Goal: Information Seeking & Learning: Find specific fact

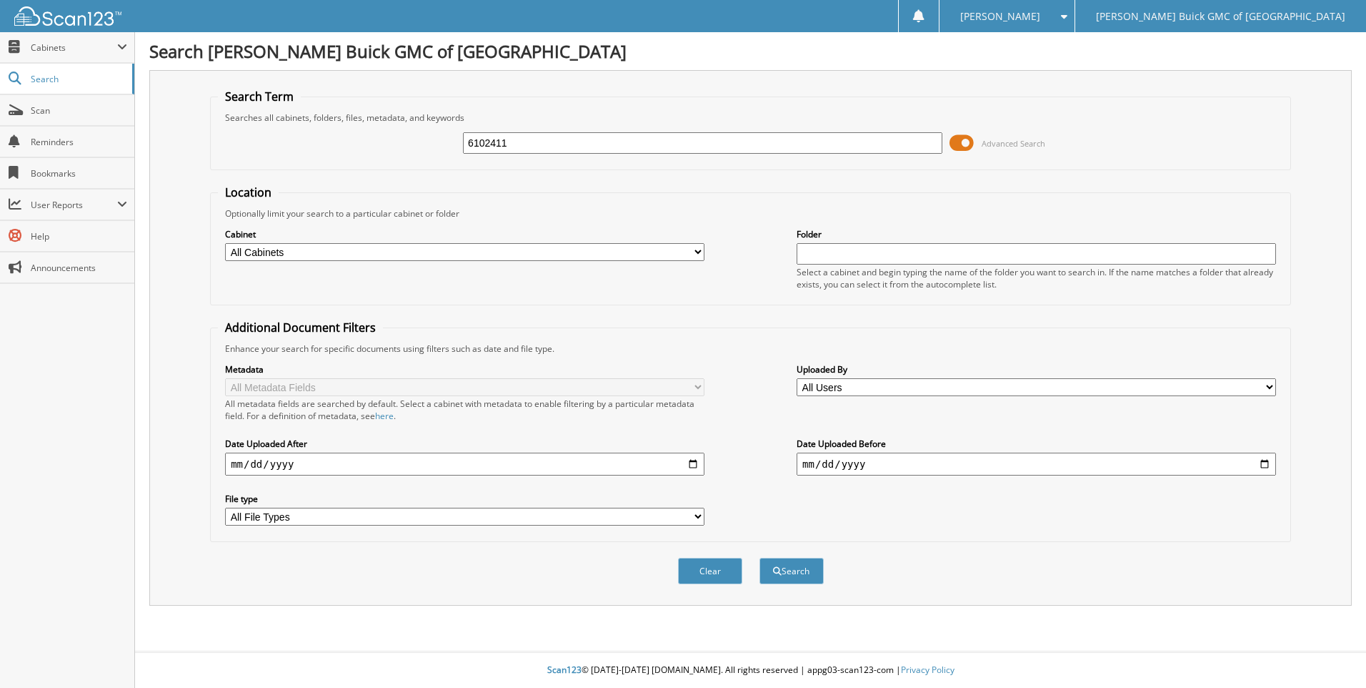
type input "6102411"
click at [760, 557] on button "Search" at bounding box center [792, 570] width 64 height 26
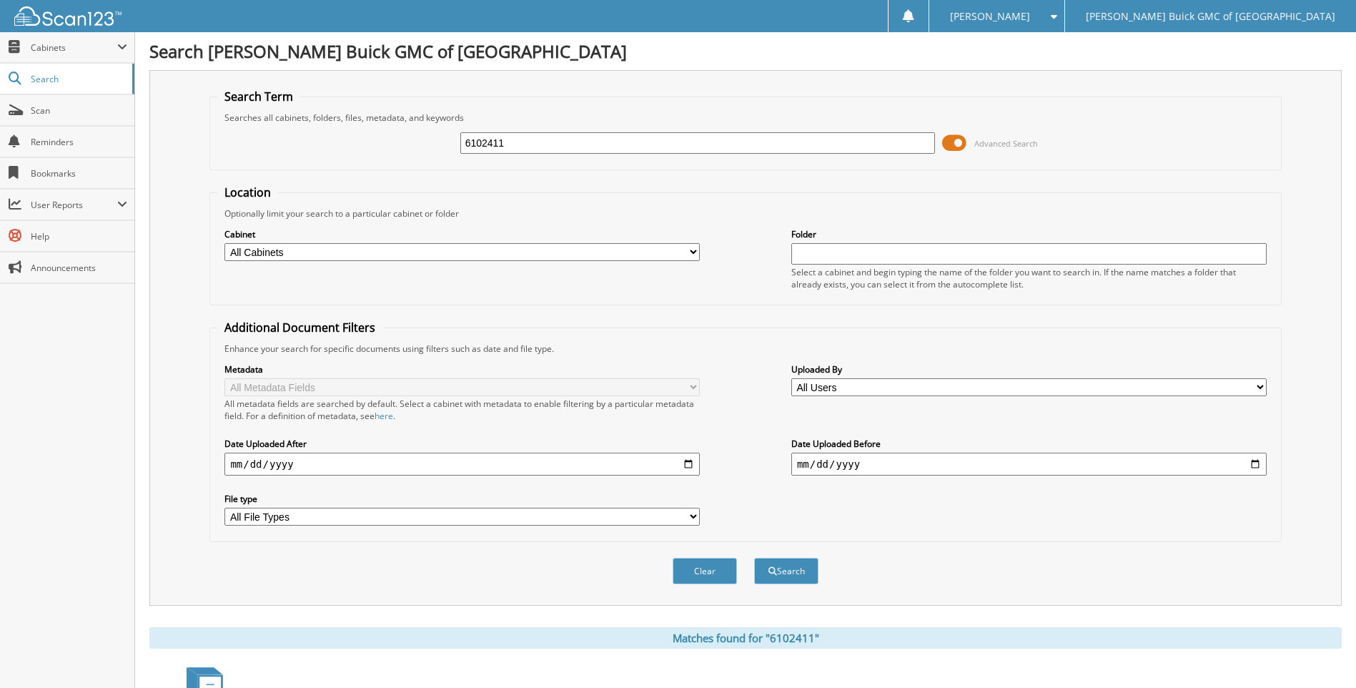
click at [913, 142] on input "6102411" at bounding box center [697, 142] width 475 height 21
type input "6103083"
click at [754, 557] on button "Search" at bounding box center [786, 570] width 64 height 26
click at [913, 143] on input "6103083" at bounding box center [697, 142] width 475 height 21
type input "6102485"
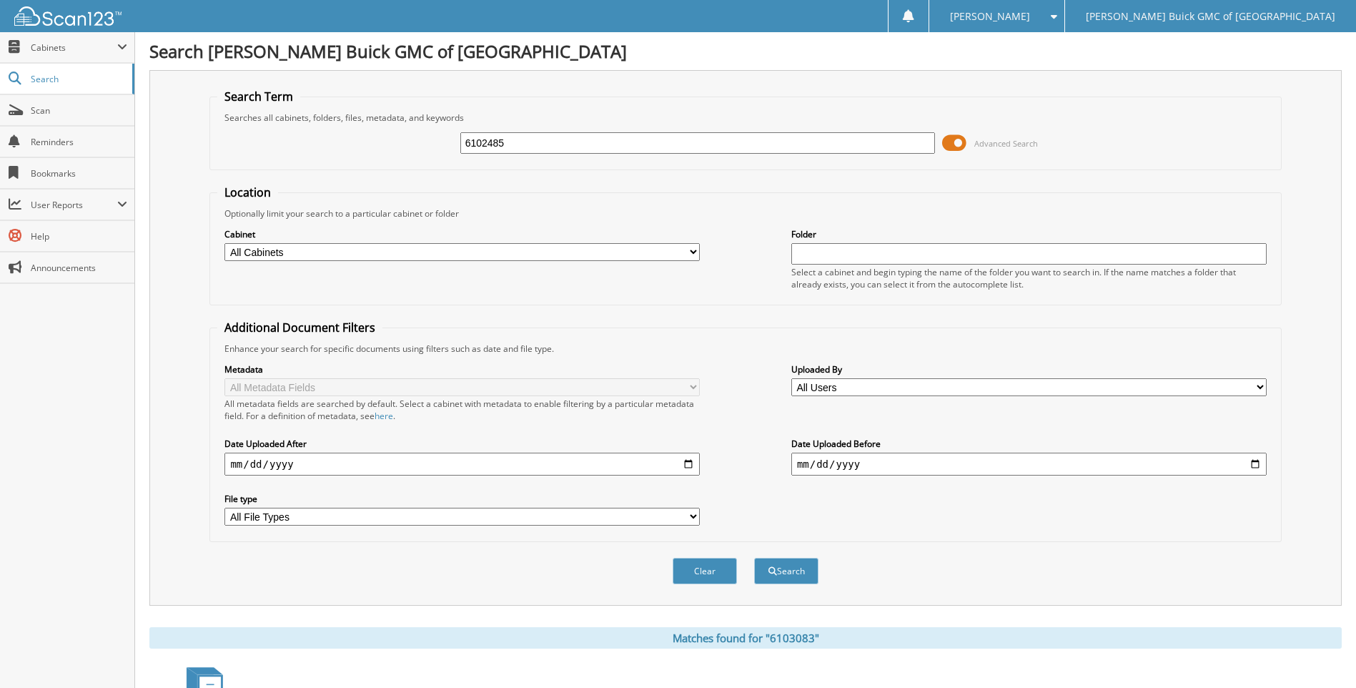
click at [754, 557] on button "Search" at bounding box center [786, 570] width 64 height 26
click at [913, 143] on input "6102485" at bounding box center [697, 142] width 475 height 21
type input "6103039"
click at [754, 557] on button "Search" at bounding box center [786, 570] width 64 height 26
click at [913, 143] on input "6103039" at bounding box center [697, 142] width 475 height 21
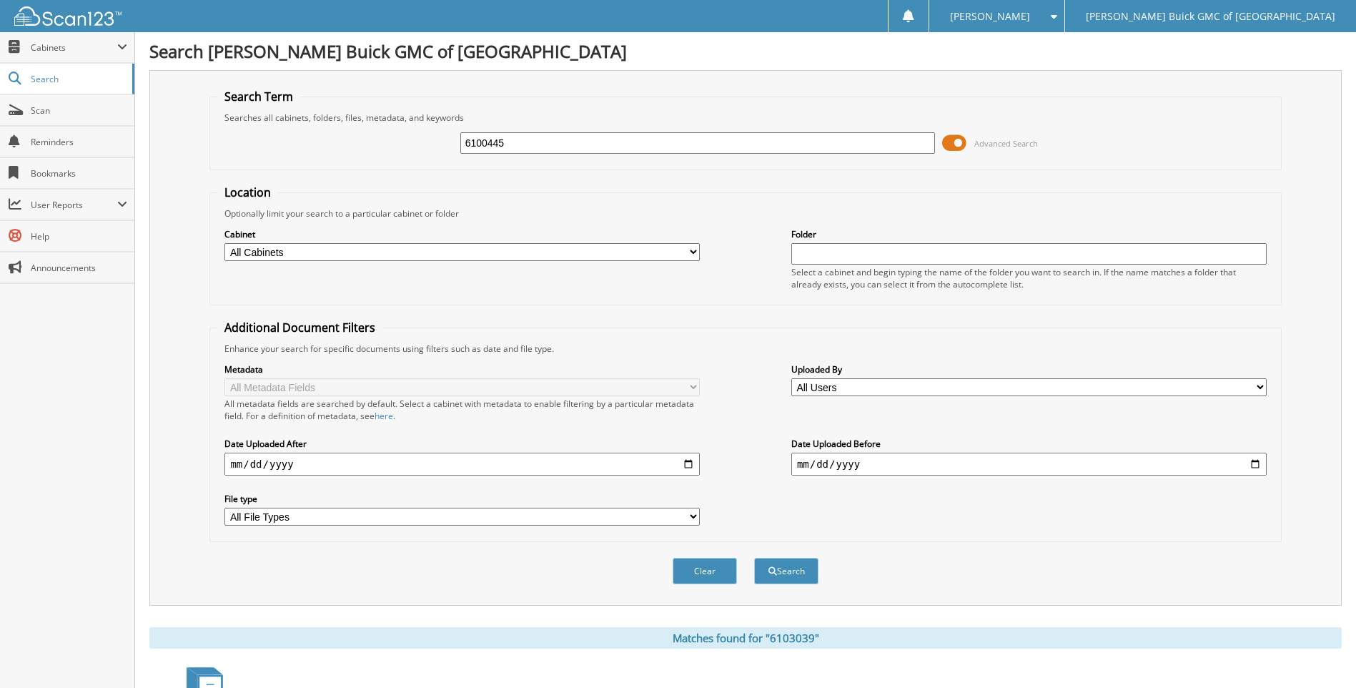
type input "6100445"
click at [754, 557] on button "Search" at bounding box center [786, 570] width 64 height 26
click at [913, 143] on input "6100445" at bounding box center [697, 142] width 475 height 21
type input "6102583"
click at [754, 557] on button "Search" at bounding box center [786, 570] width 64 height 26
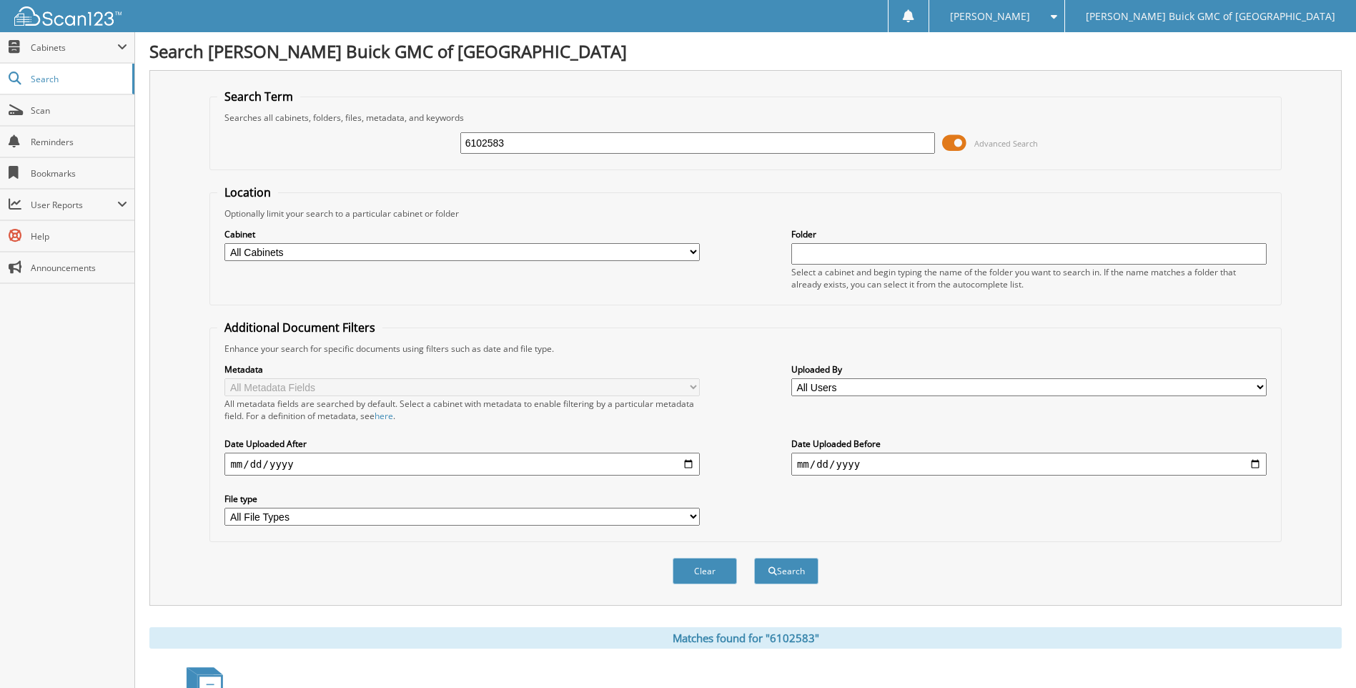
click at [913, 143] on input "6102583" at bounding box center [697, 142] width 475 height 21
type input "6103027"
click at [754, 557] on button "Search" at bounding box center [786, 570] width 64 height 26
click at [913, 143] on input "6103027" at bounding box center [697, 142] width 475 height 21
type input "6102706"
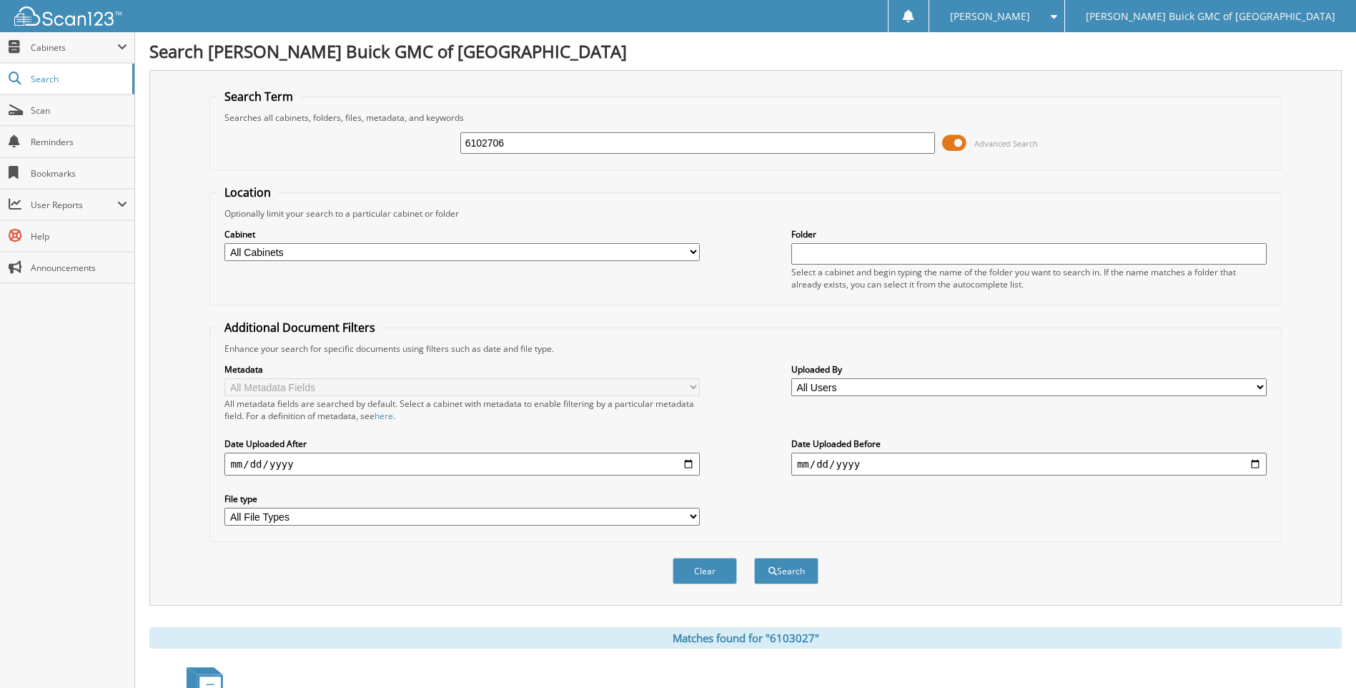
click at [754, 557] on button "Search" at bounding box center [786, 570] width 64 height 26
drag, startPoint x: 0, startPoint y: 0, endPoint x: 912, endPoint y: 164, distance: 926.5
click at [912, 164] on fieldset "Search Term Searches all cabinets, folders, files, metadata, and keywords 61027…" at bounding box center [744, 129] width 1071 height 81
type input "6103028"
click at [754, 557] on button "Search" at bounding box center [786, 570] width 64 height 26
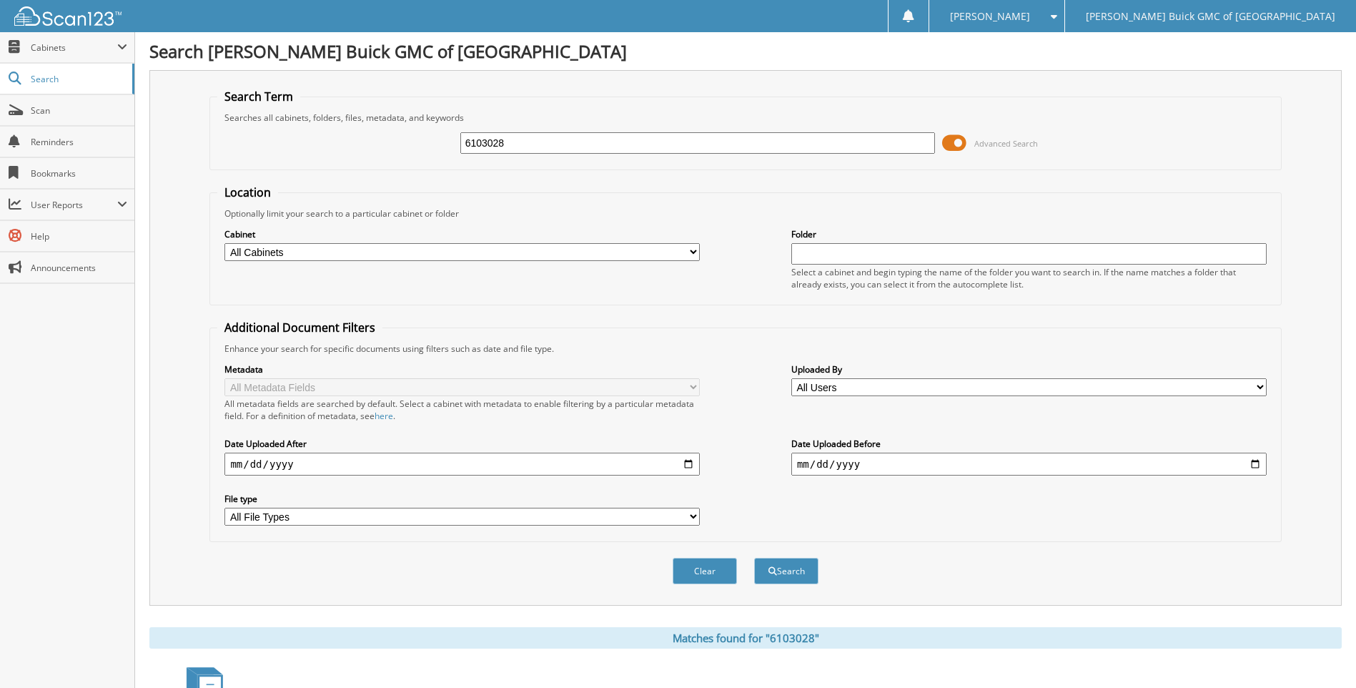
click at [912, 164] on fieldset "Search Term Searches all cabinets, folders, files, metadata, and keywords 61030…" at bounding box center [744, 129] width 1071 height 81
click at [917, 142] on input "6103028" at bounding box center [697, 142] width 475 height 21
type input "6102994"
click at [754, 557] on button "Search" at bounding box center [786, 570] width 64 height 26
drag, startPoint x: 0, startPoint y: 0, endPoint x: 917, endPoint y: 142, distance: 927.8
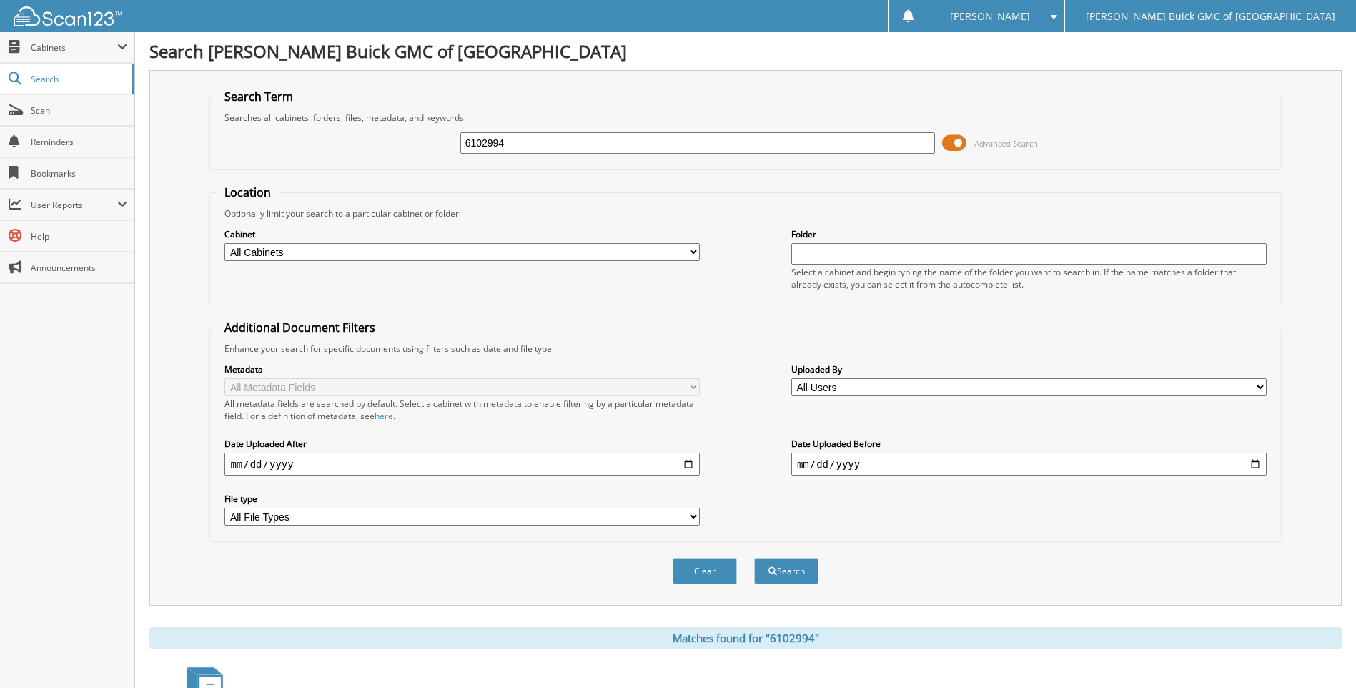
click at [917, 142] on input "6102994" at bounding box center [697, 142] width 475 height 21
type input "6102911"
click at [754, 557] on button "Search" at bounding box center [786, 570] width 64 height 26
click at [917, 142] on input "6102911" at bounding box center [697, 142] width 475 height 21
type input "6103100"
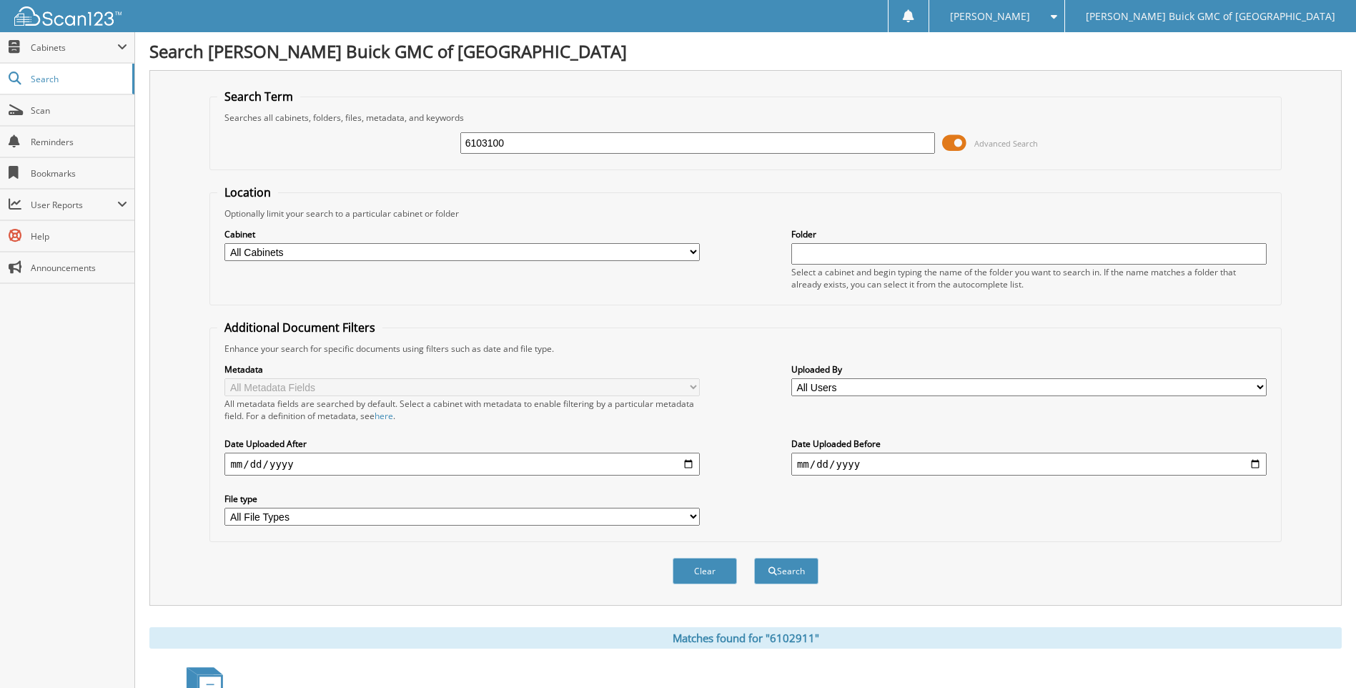
click at [754, 557] on button "Search" at bounding box center [786, 570] width 64 height 26
click at [917, 142] on input "6103100" at bounding box center [697, 142] width 475 height 21
type input "6103075"
click at [754, 557] on button "Search" at bounding box center [786, 570] width 64 height 26
click at [917, 142] on input "6103075" at bounding box center [697, 142] width 475 height 21
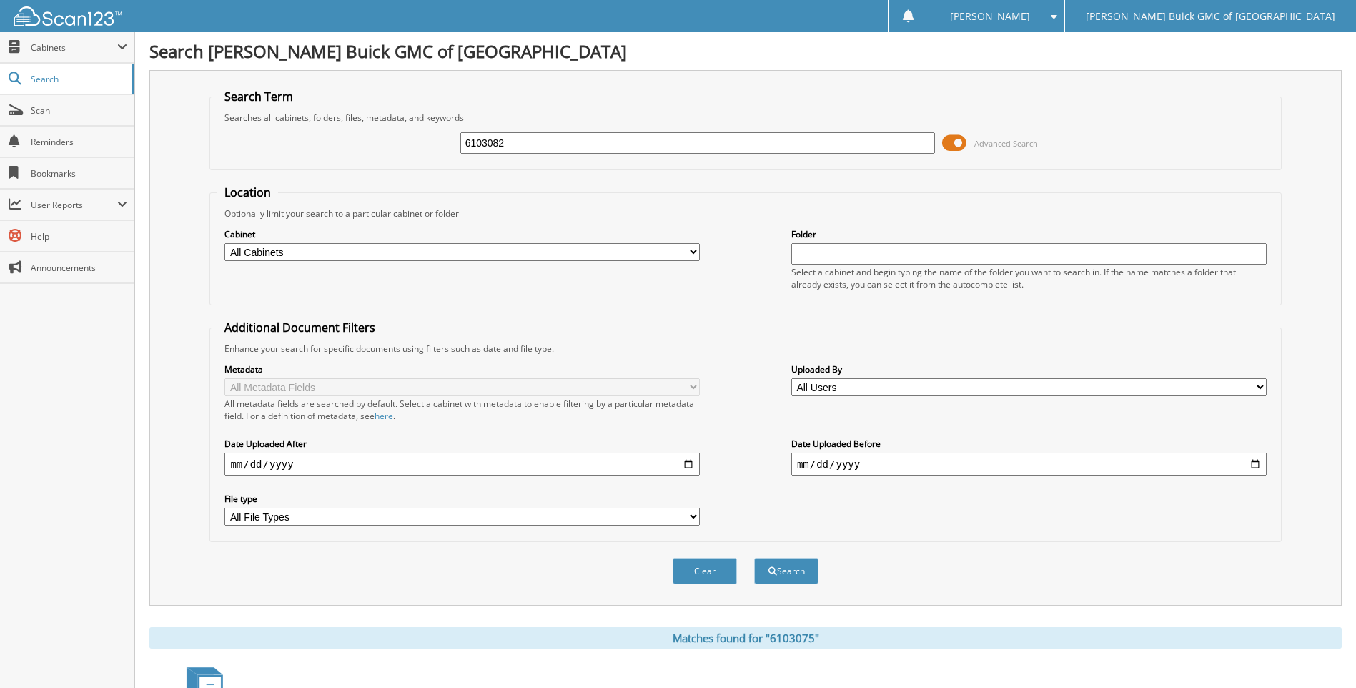
type input "6103082"
click at [754, 557] on button "Search" at bounding box center [786, 570] width 64 height 26
click at [917, 142] on input "6103082" at bounding box center [697, 142] width 475 height 21
type input "6103102"
click at [754, 557] on button "Search" at bounding box center [786, 570] width 64 height 26
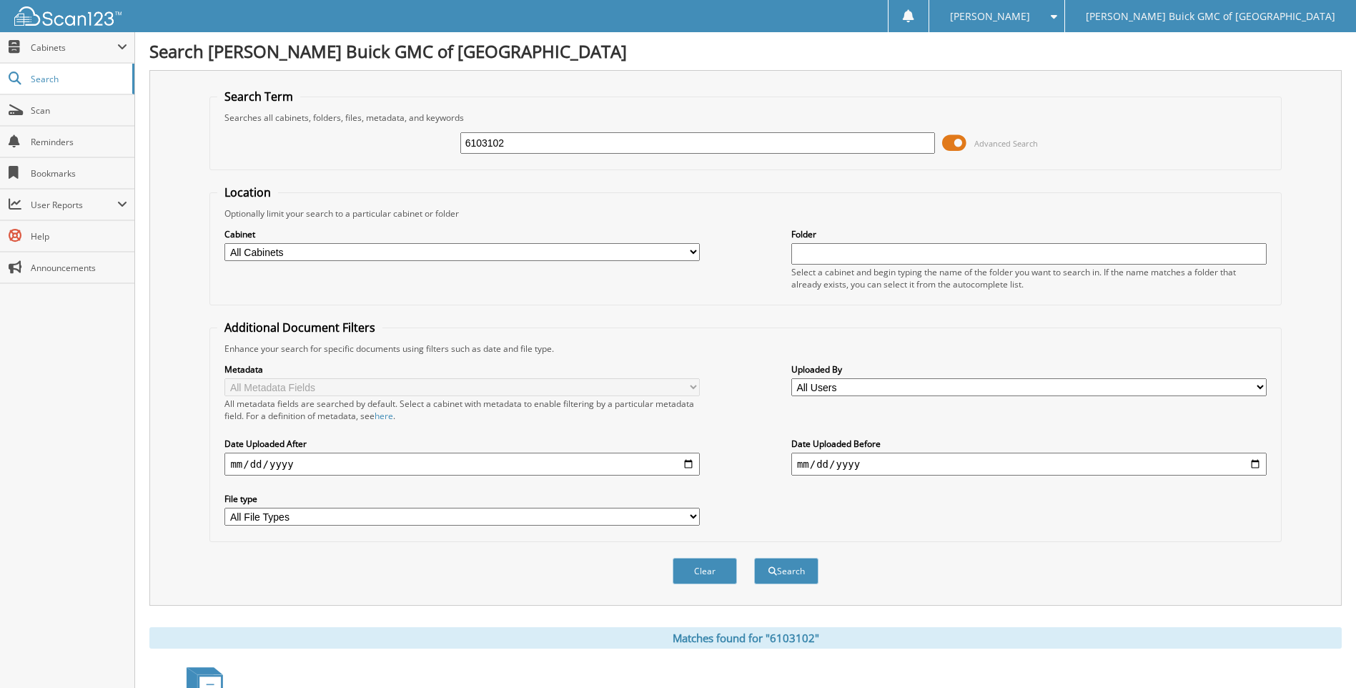
click at [917, 142] on input "6103102" at bounding box center [697, 142] width 475 height 21
type input "6101715"
click at [754, 557] on button "Search" at bounding box center [786, 570] width 64 height 26
click at [917, 142] on input "6101715" at bounding box center [697, 142] width 475 height 21
type input "6102491"
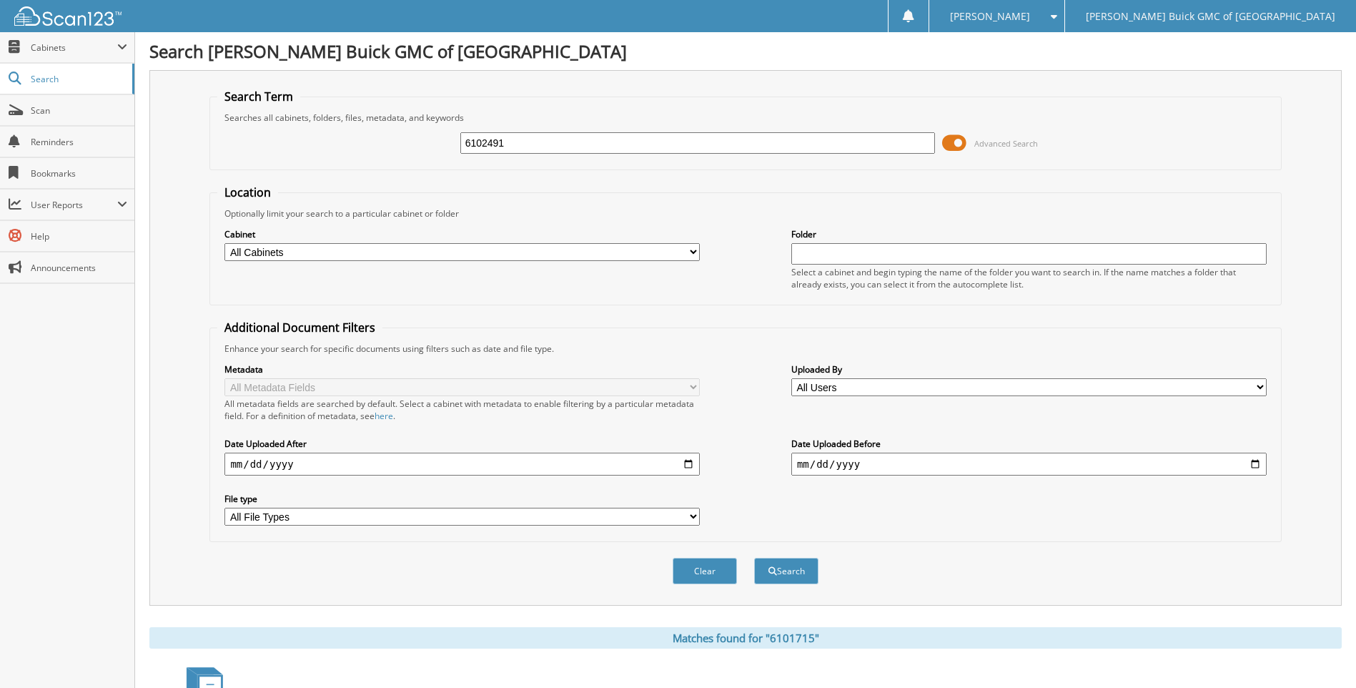
click at [754, 557] on button "Search" at bounding box center [786, 570] width 64 height 26
click at [917, 142] on input "6102491" at bounding box center [697, 142] width 475 height 21
type input "6101950"
click at [754, 557] on button "Search" at bounding box center [786, 570] width 64 height 26
click at [917, 142] on input "6101950" at bounding box center [697, 142] width 475 height 21
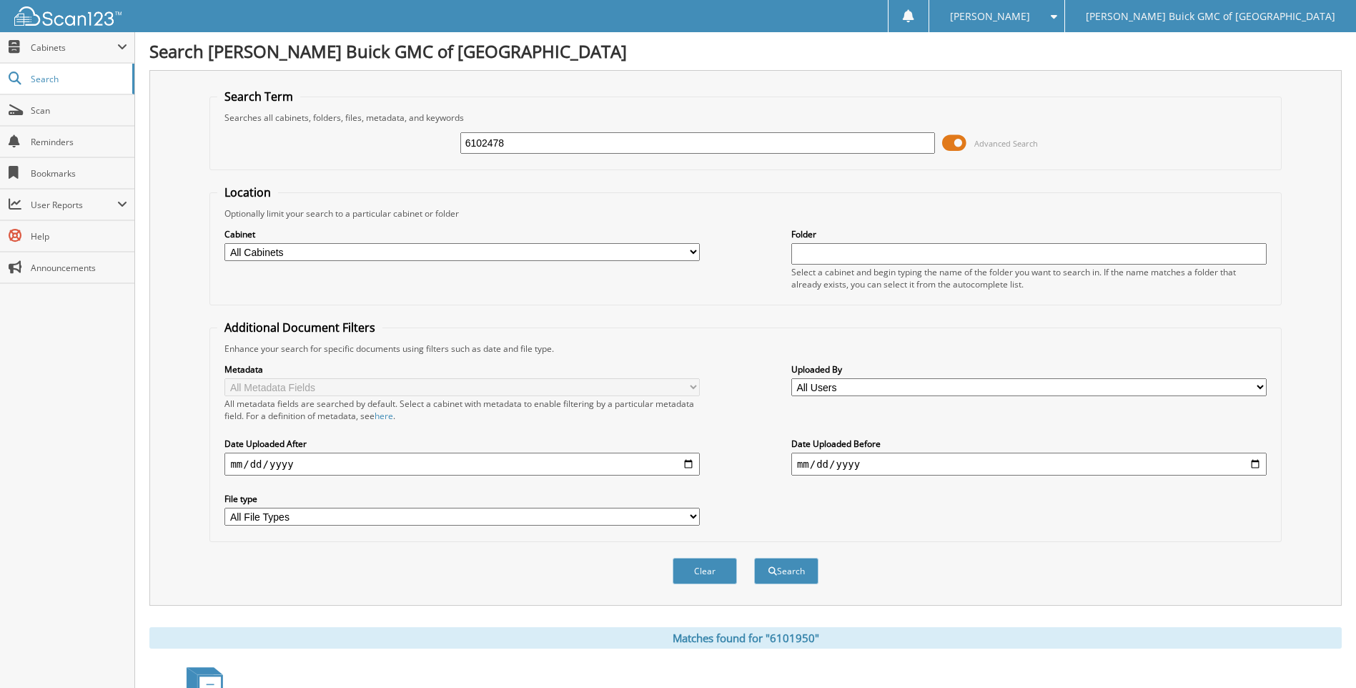
type input "6102478"
click at [754, 557] on button "Search" at bounding box center [786, 570] width 64 height 26
click at [917, 141] on input "6102478" at bounding box center [697, 142] width 475 height 21
type input "6103010"
click at [754, 557] on button "Search" at bounding box center [786, 570] width 64 height 26
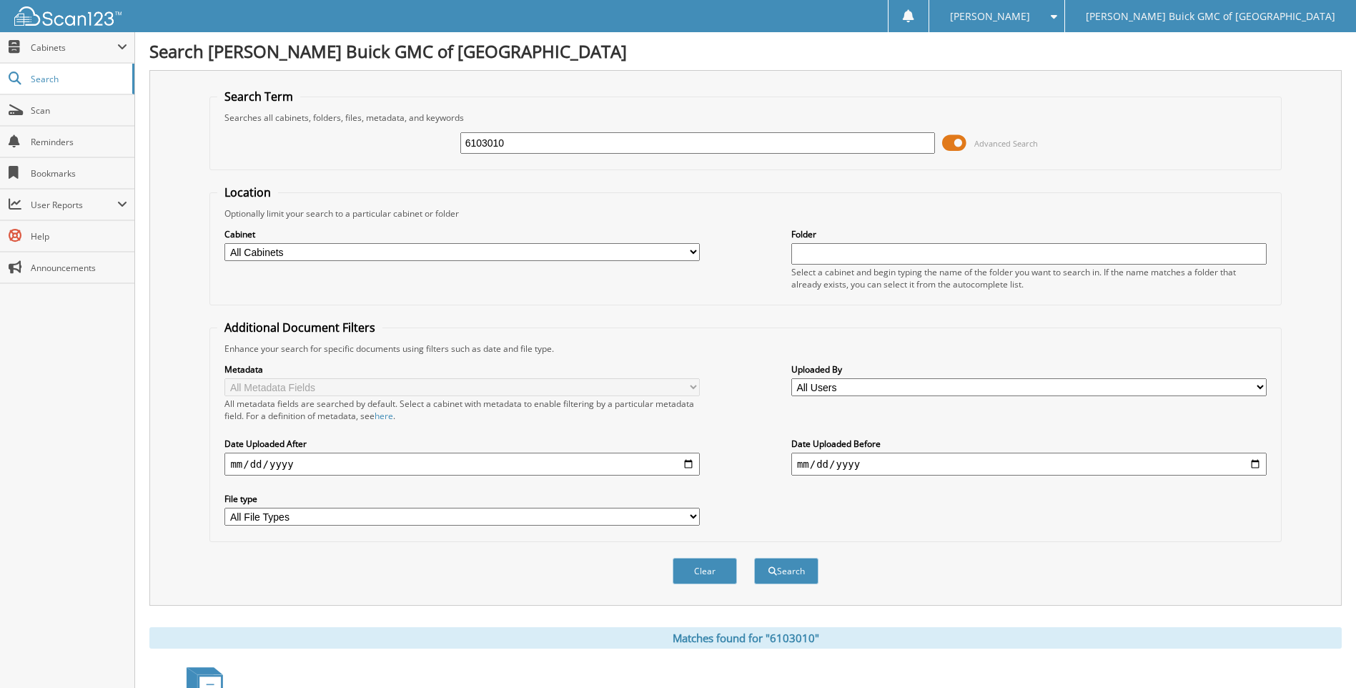
click at [917, 141] on input "6103010" at bounding box center [697, 142] width 475 height 21
type input "6102231"
click at [754, 557] on button "Search" at bounding box center [786, 570] width 64 height 26
click at [908, 143] on input "6102231" at bounding box center [697, 142] width 475 height 21
type input "6103020"
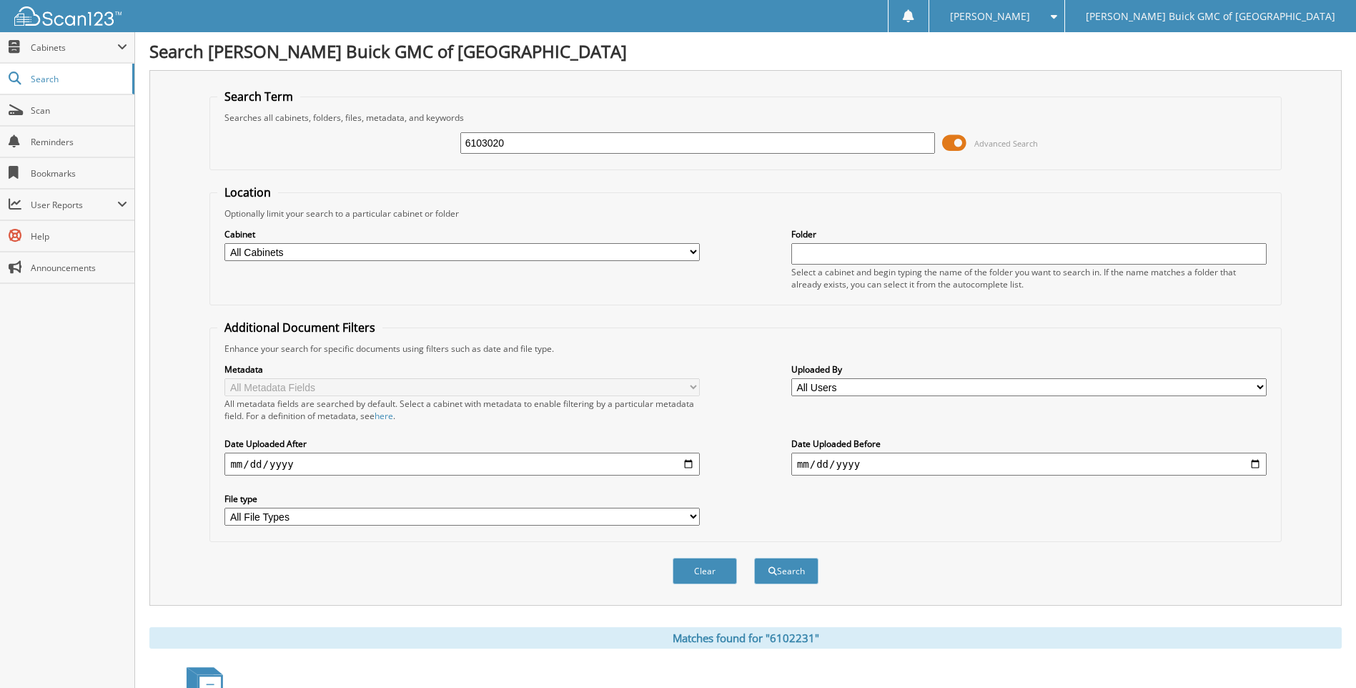
click at [754, 557] on button "Search" at bounding box center [786, 570] width 64 height 26
click at [908, 143] on input "6103020" at bounding box center [697, 142] width 475 height 21
type input "6102678"
click at [754, 557] on button "Search" at bounding box center [786, 570] width 64 height 26
click at [908, 143] on input "6102678" at bounding box center [697, 142] width 475 height 21
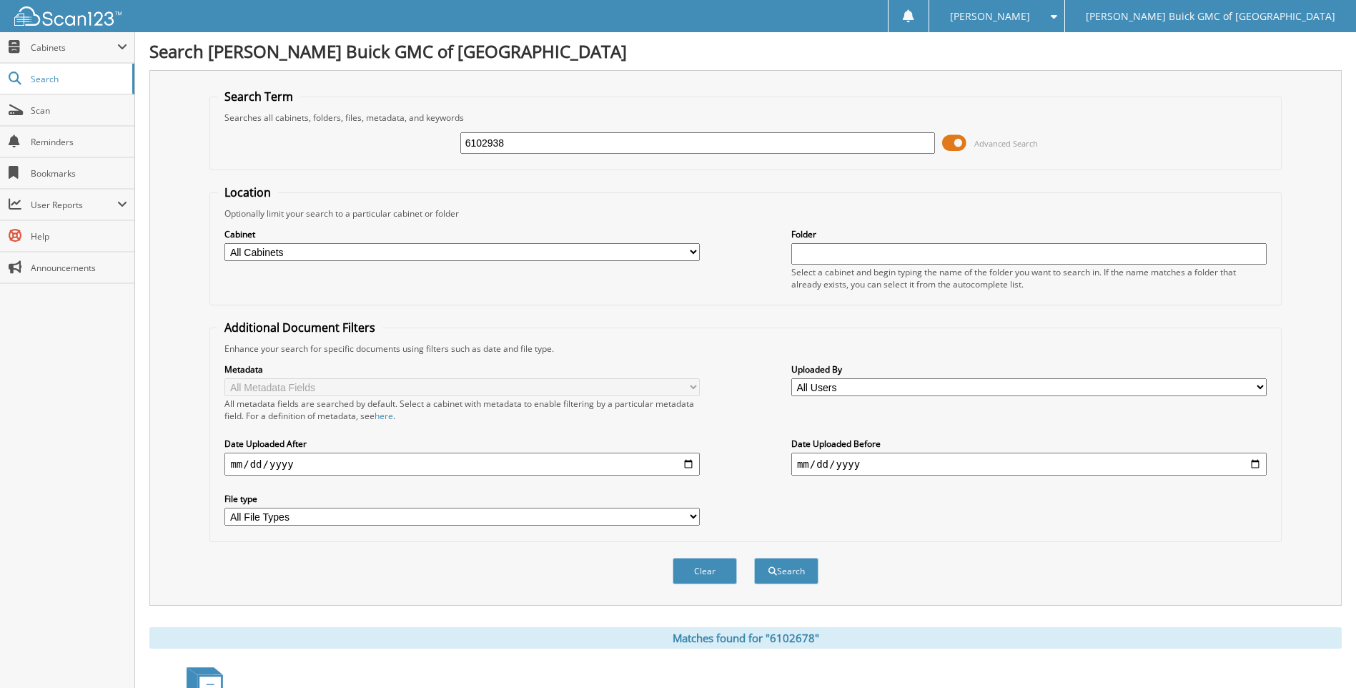
type input "6102938"
click at [754, 557] on button "Search" at bounding box center [786, 570] width 64 height 26
click at [908, 143] on input "6102938" at bounding box center [697, 142] width 475 height 21
type input "6102957"
click at [754, 557] on button "Search" at bounding box center [786, 570] width 64 height 26
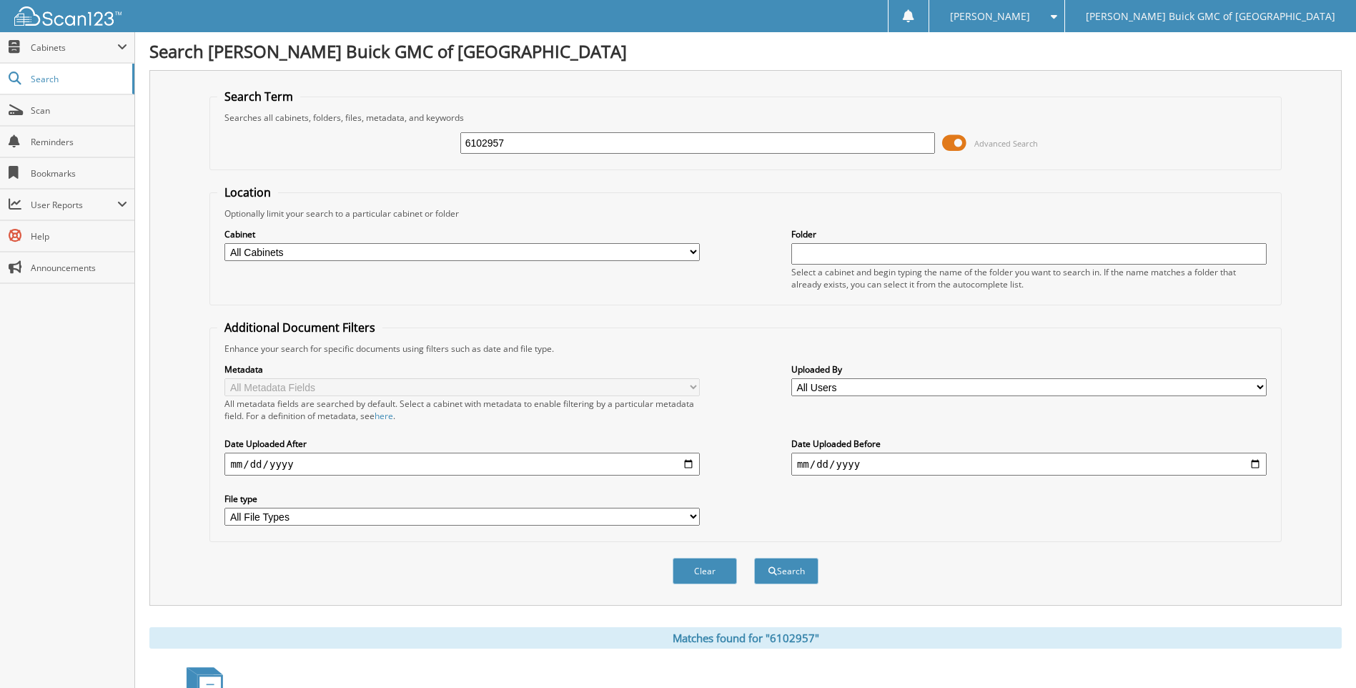
click at [908, 143] on input "6102957" at bounding box center [697, 142] width 475 height 21
type input "6103113"
click at [754, 557] on button "Search" at bounding box center [786, 570] width 64 height 26
drag, startPoint x: 0, startPoint y: 0, endPoint x: 908, endPoint y: 143, distance: 919.5
click at [908, 143] on input "6103113" at bounding box center [697, 142] width 475 height 21
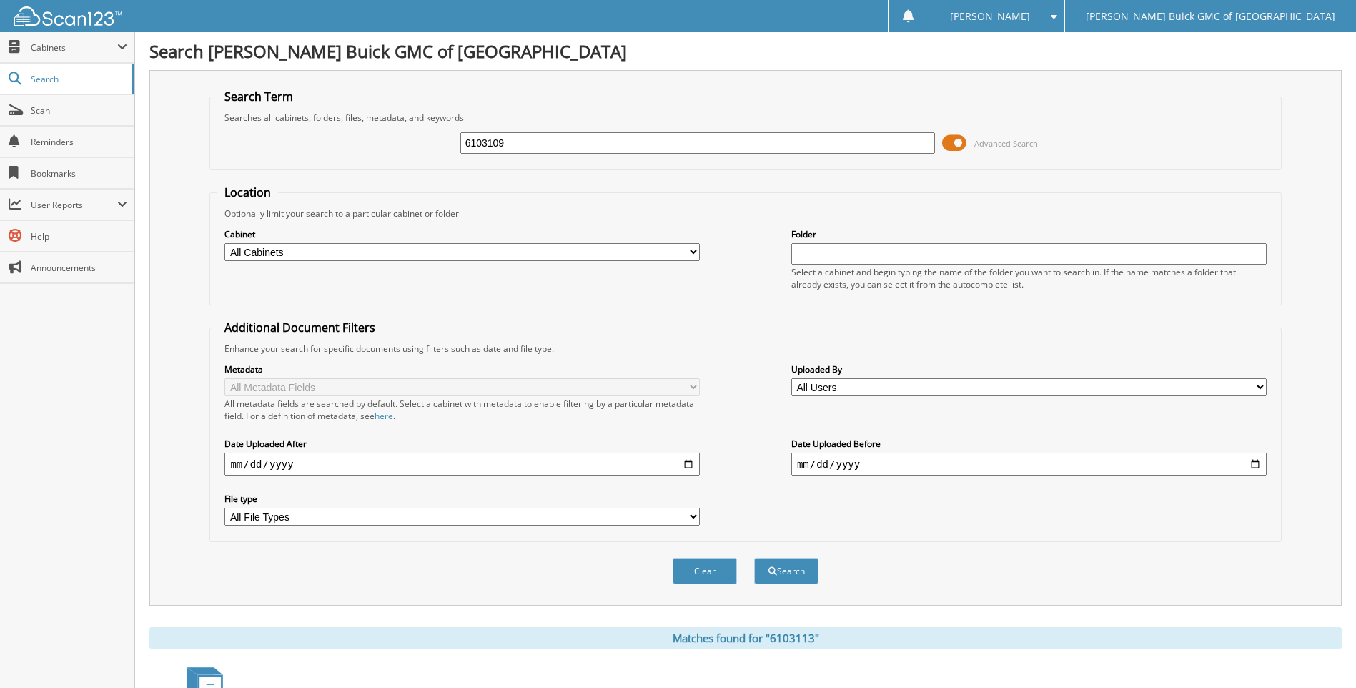
type input "6103109"
click at [754, 557] on button "Search" at bounding box center [786, 570] width 64 height 26
click at [908, 143] on input "6103109" at bounding box center [697, 142] width 475 height 21
type input "6103118"
click at [754, 557] on button "Search" at bounding box center [786, 570] width 64 height 26
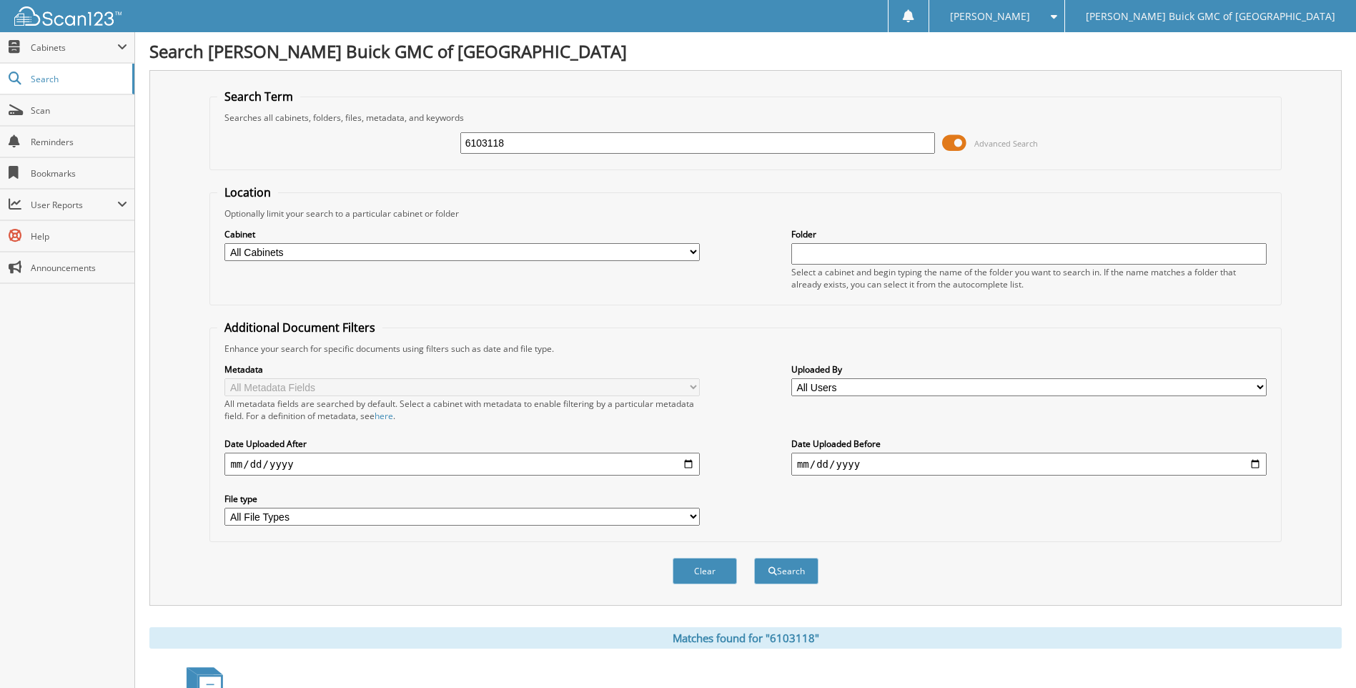
click at [908, 143] on input "6103118" at bounding box center [697, 142] width 475 height 21
type input "6103115"
click at [754, 557] on button "Search" at bounding box center [786, 570] width 64 height 26
click at [908, 143] on input "6103115" at bounding box center [697, 142] width 475 height 21
type input "6103048"
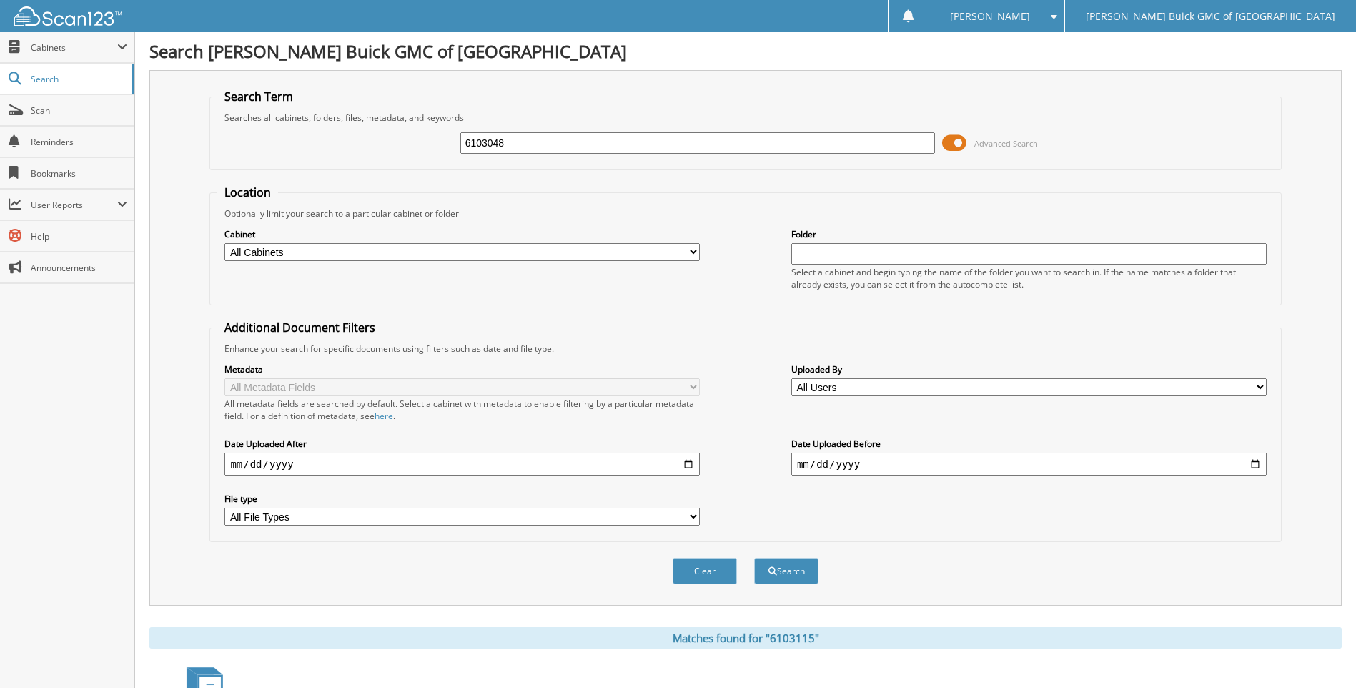
click at [754, 557] on button "Search" at bounding box center [786, 570] width 64 height 26
click at [908, 143] on input "6103048" at bounding box center [697, 142] width 475 height 21
type input "6102947"
click at [754, 557] on button "Search" at bounding box center [786, 570] width 64 height 26
click at [908, 143] on input "6102947" at bounding box center [697, 142] width 475 height 21
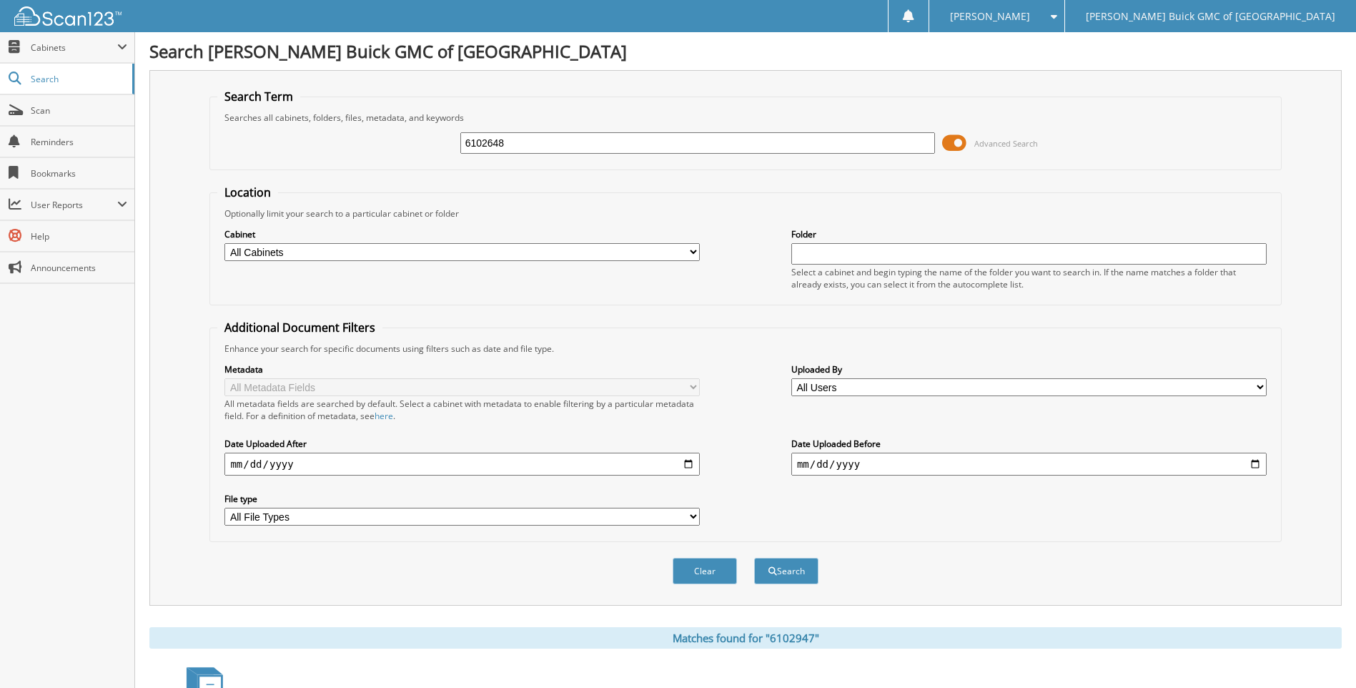
type input "6102648"
click at [754, 557] on button "Search" at bounding box center [786, 570] width 64 height 26
click at [908, 143] on input "6102648" at bounding box center [697, 142] width 475 height 21
type input "6103009"
click at [754, 557] on button "Search" at bounding box center [786, 570] width 64 height 26
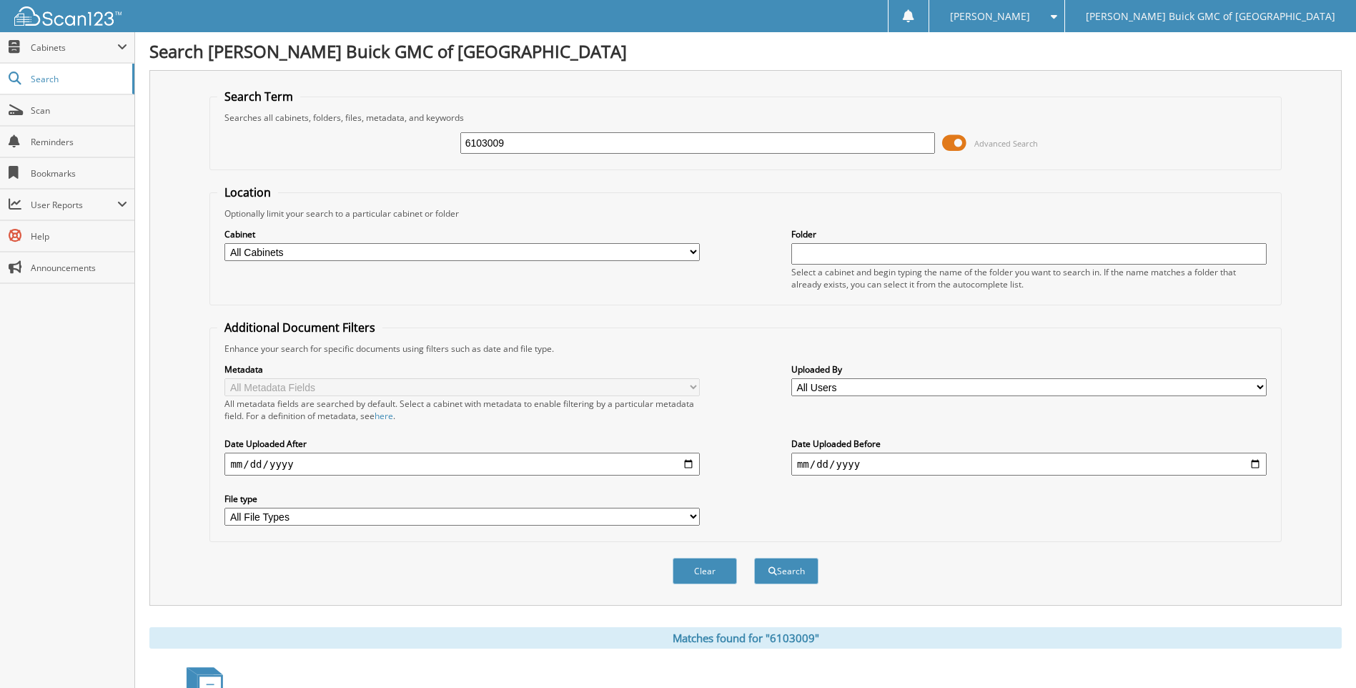
click at [908, 143] on input "6103009" at bounding box center [697, 142] width 475 height 21
type input "6101185"
click at [754, 557] on button "Search" at bounding box center [786, 570] width 64 height 26
click at [908, 143] on input "6101185" at bounding box center [697, 142] width 475 height 21
type input "6102036"
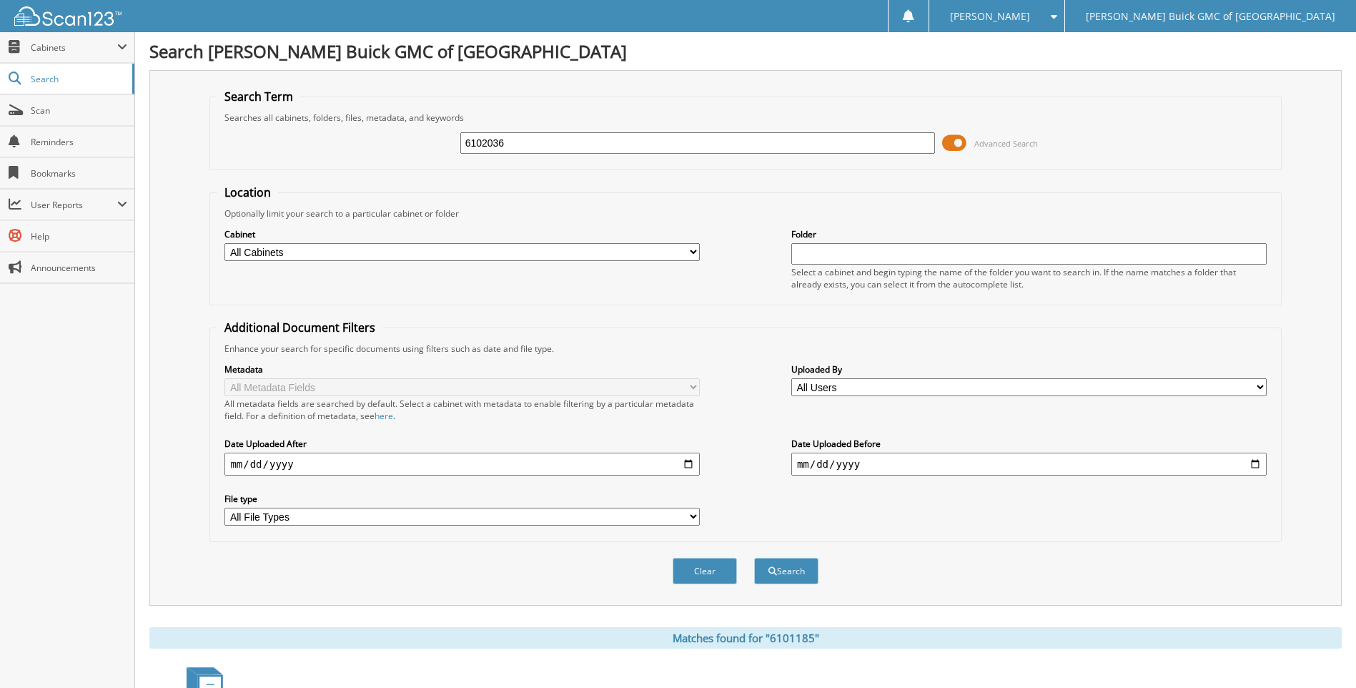
click at [754, 557] on button "Search" at bounding box center [786, 570] width 64 height 26
click at [907, 142] on input "6102036" at bounding box center [697, 142] width 475 height 21
type input "6102656"
click at [754, 557] on button "Search" at bounding box center [786, 570] width 64 height 26
click at [907, 142] on input "6102656" at bounding box center [697, 142] width 475 height 21
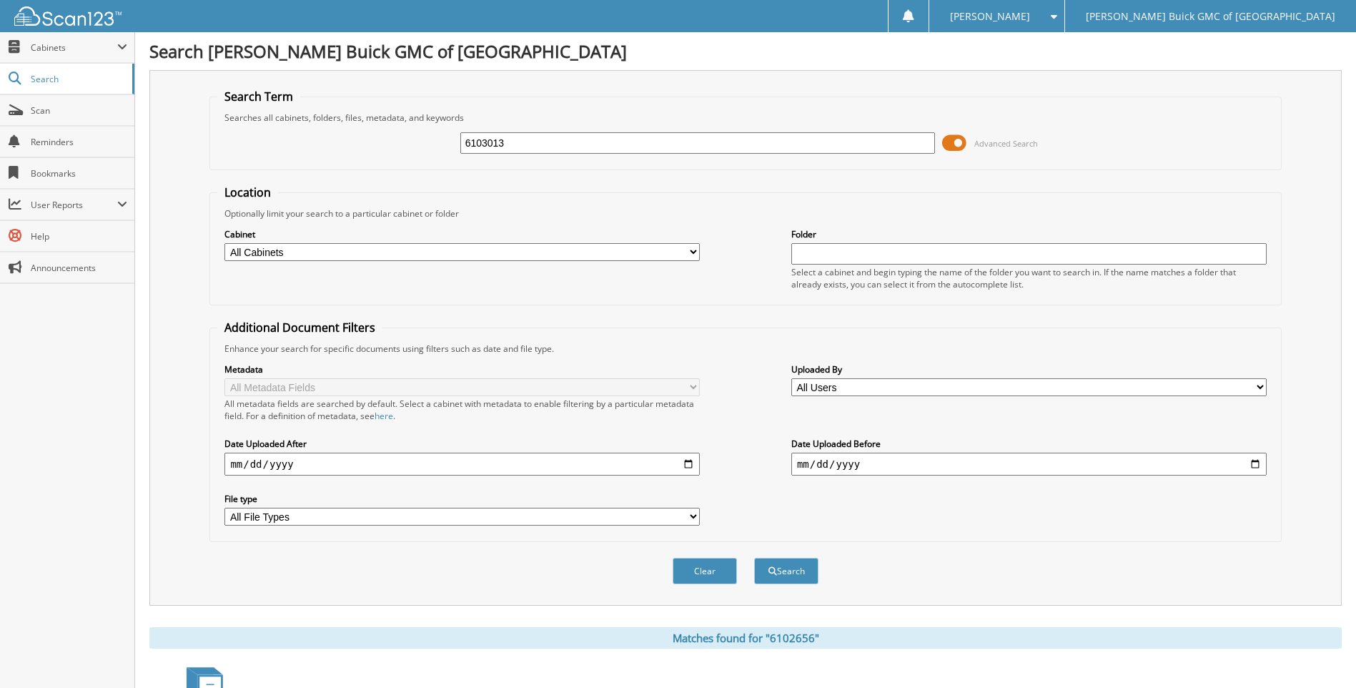
type input "6103013"
click at [754, 557] on button "Search" at bounding box center [786, 570] width 64 height 26
click at [907, 142] on input "6103013" at bounding box center [697, 142] width 475 height 21
type input "6102615"
click at [754, 557] on button "Search" at bounding box center [786, 570] width 64 height 26
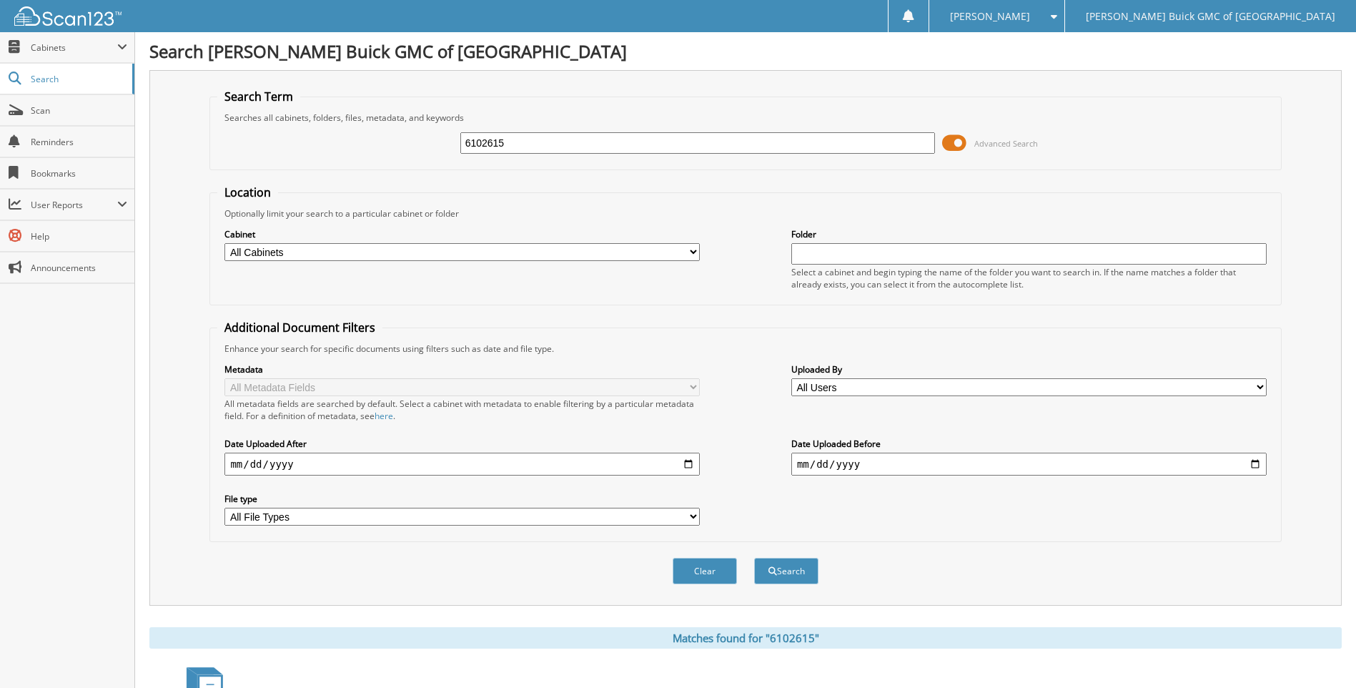
click at [907, 142] on input "6102615" at bounding box center [697, 142] width 475 height 21
type input "6103029"
click at [754, 557] on button "Search" at bounding box center [786, 570] width 64 height 26
click at [907, 142] on input "6103029" at bounding box center [697, 142] width 475 height 21
type input "6103001"
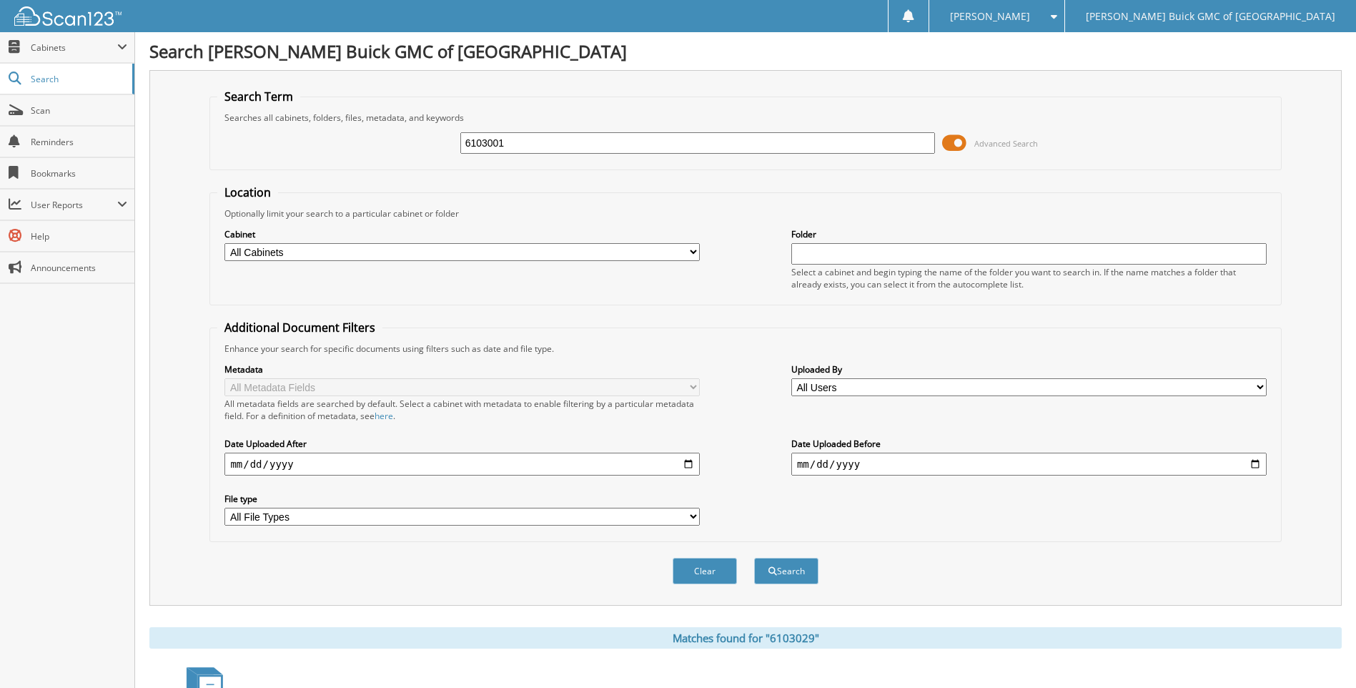
click at [754, 557] on button "Search" at bounding box center [786, 570] width 64 height 26
click at [907, 142] on input "6103001" at bounding box center [697, 142] width 475 height 21
type input "6102223"
click at [754, 557] on button "Search" at bounding box center [786, 570] width 64 height 26
click at [907, 142] on input "6102223" at bounding box center [697, 142] width 475 height 21
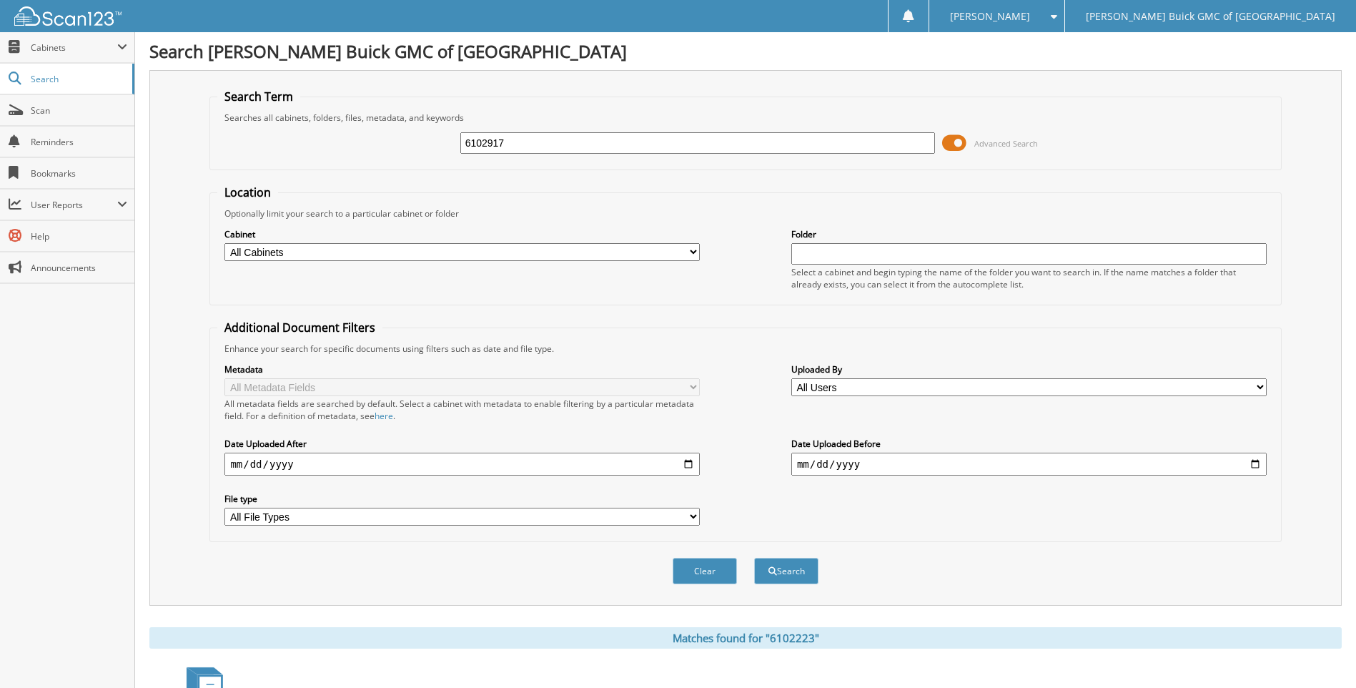
type input "6102917"
click at [754, 557] on button "Search" at bounding box center [786, 570] width 64 height 26
click at [907, 142] on input "6102917" at bounding box center [697, 142] width 475 height 21
type input "6103022"
click at [754, 557] on button "Search" at bounding box center [786, 570] width 64 height 26
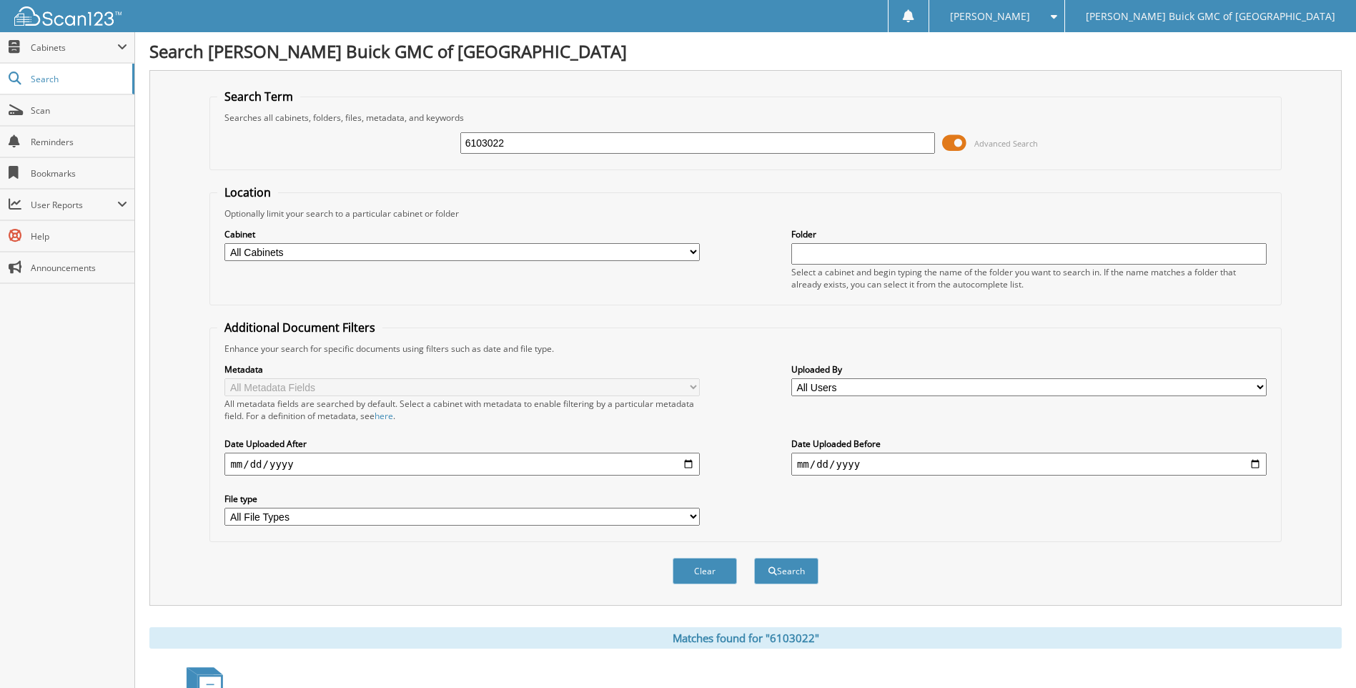
click at [907, 142] on input "6103022" at bounding box center [697, 142] width 475 height 21
type input "6103003"
click at [754, 557] on button "Search" at bounding box center [786, 570] width 64 height 26
click at [907, 142] on input "6103003" at bounding box center [697, 142] width 475 height 21
type input "6101225"
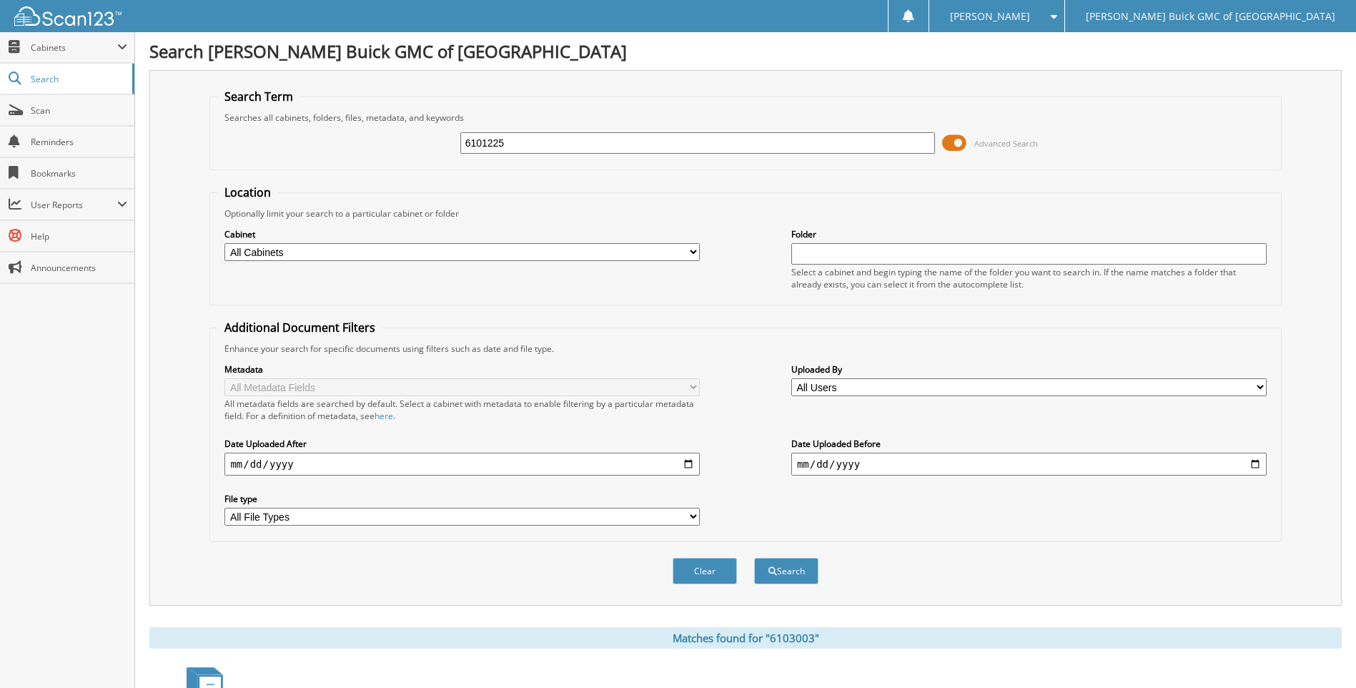
click at [754, 557] on button "Search" at bounding box center [786, 570] width 64 height 26
drag, startPoint x: 0, startPoint y: 0, endPoint x: 907, endPoint y: 141, distance: 917.8
click at [907, 141] on input "6101225" at bounding box center [697, 142] width 475 height 21
type input "6100593"
click at [754, 557] on button "Search" at bounding box center [786, 570] width 64 height 26
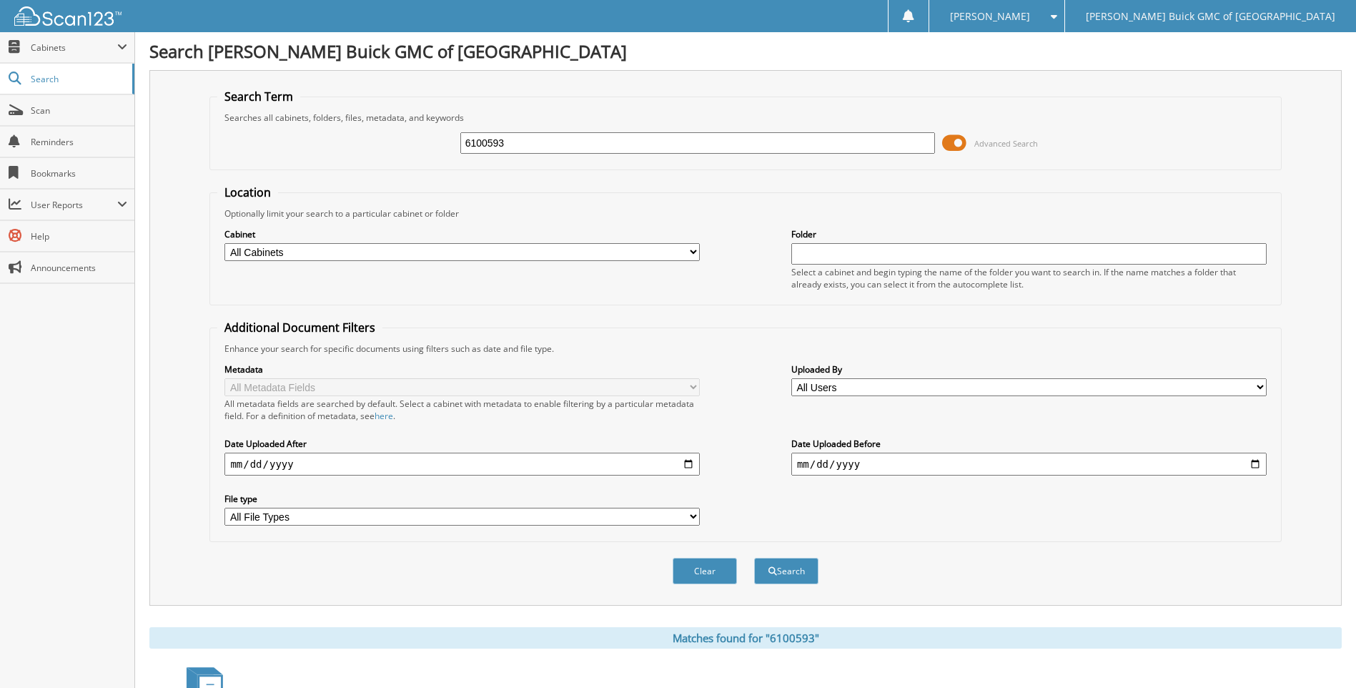
drag, startPoint x: 0, startPoint y: 0, endPoint x: 907, endPoint y: 141, distance: 917.8
click at [907, 141] on input "6100593" at bounding box center [697, 142] width 475 height 21
type input "6101291"
click at [754, 557] on button "Search" at bounding box center [786, 570] width 64 height 26
drag, startPoint x: 0, startPoint y: 0, endPoint x: 903, endPoint y: 173, distance: 919.8
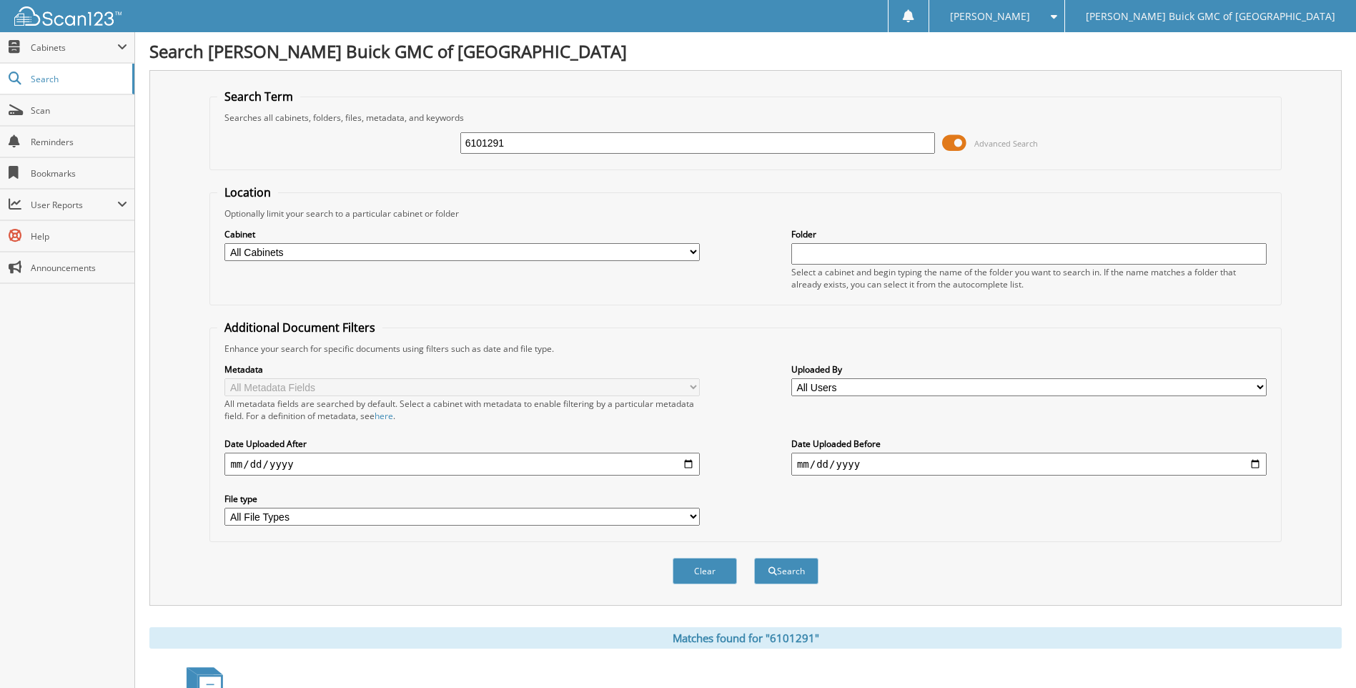
click at [903, 173] on form "Search Term Searches all cabinets, folders, files, metadata, and keywords 61012…" at bounding box center [744, 344] width 1071 height 511
type input "6100502"
click at [754, 557] on button "Search" at bounding box center [786, 570] width 64 height 26
click at [908, 144] on input "6100502" at bounding box center [697, 142] width 475 height 21
type input "6100033"
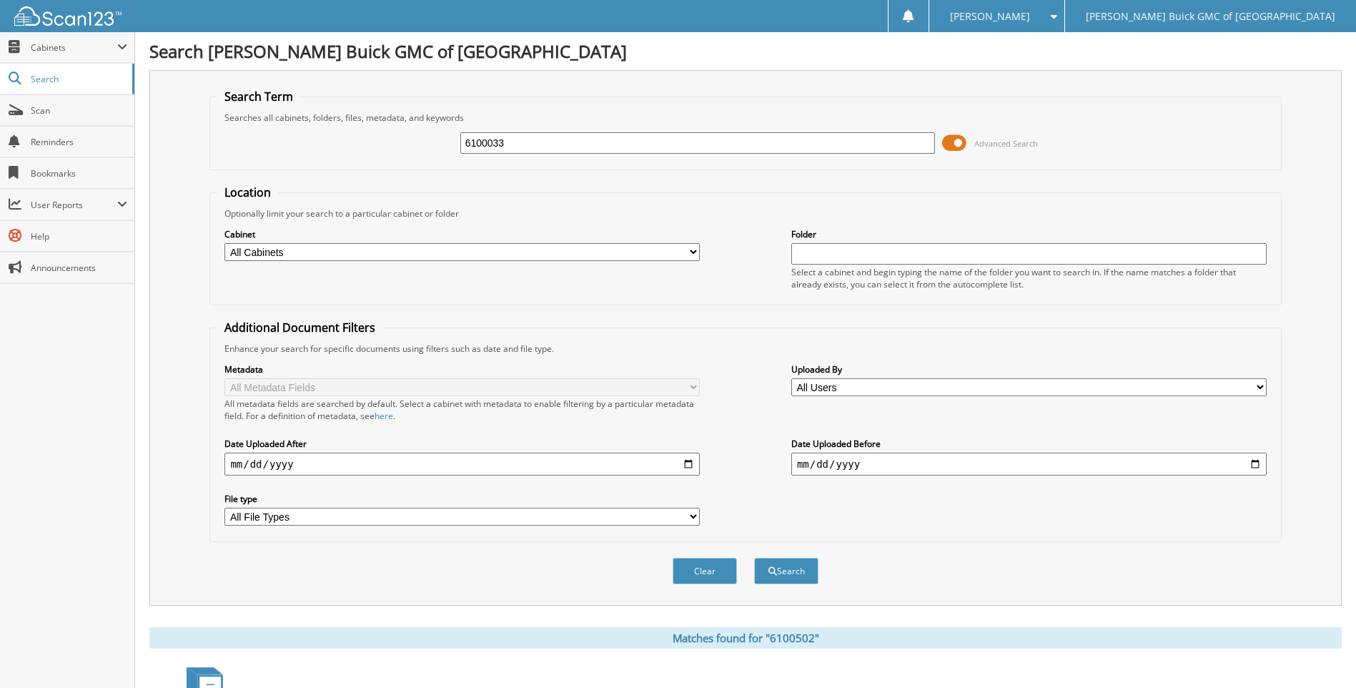
click at [754, 557] on button "Search" at bounding box center [786, 570] width 64 height 26
click at [908, 144] on input "6100033" at bounding box center [697, 142] width 475 height 21
type input "6102910"
click at [754, 557] on button "Search" at bounding box center [786, 570] width 64 height 26
click at [908, 144] on input "6102910" at bounding box center [697, 142] width 475 height 21
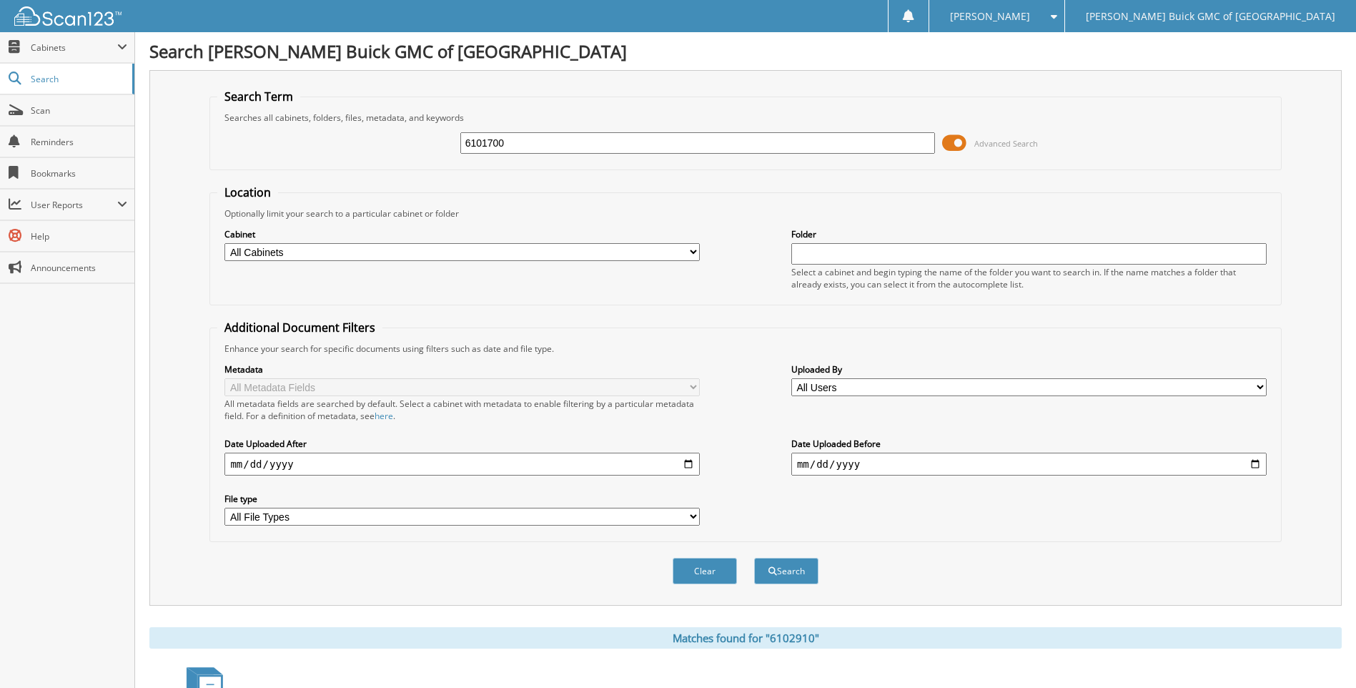
type input "6101700"
click at [754, 557] on button "Search" at bounding box center [786, 570] width 64 height 26
click at [908, 144] on input "6101700" at bounding box center [697, 142] width 475 height 21
type input "6103065"
click at [754, 557] on button "Search" at bounding box center [786, 570] width 64 height 26
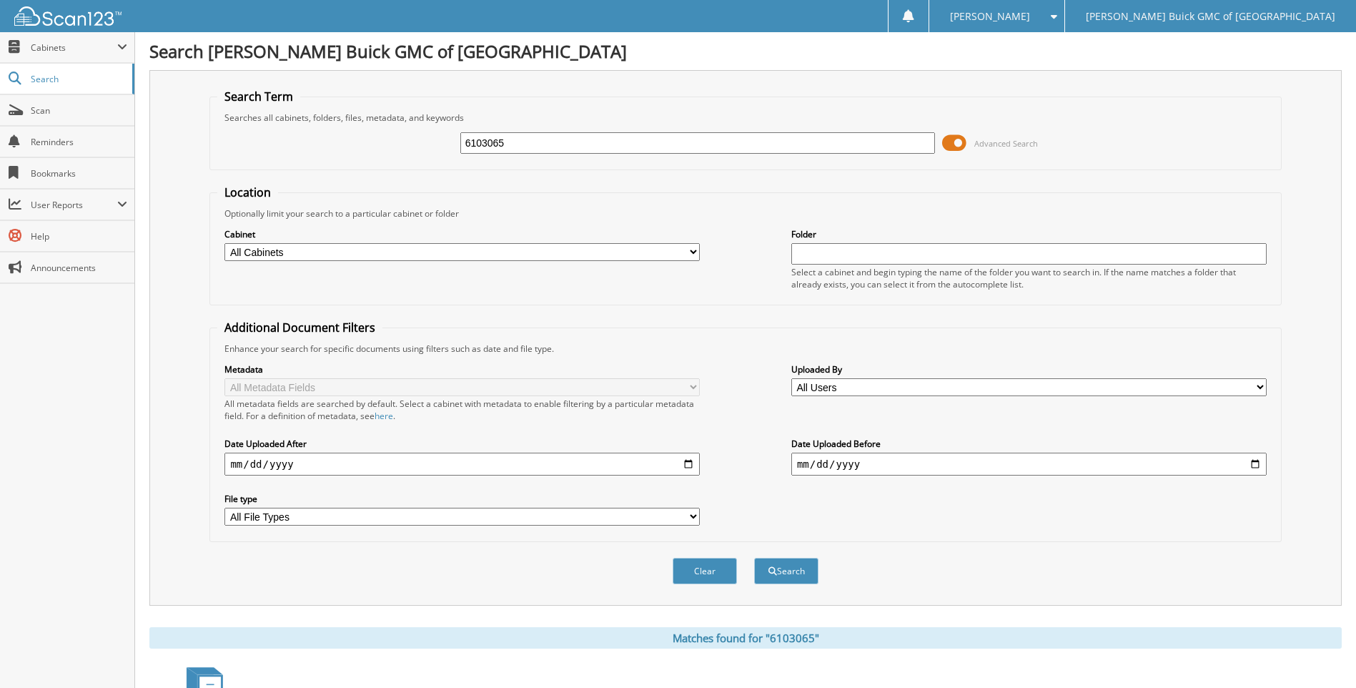
click at [908, 144] on input "6103065" at bounding box center [697, 142] width 475 height 21
type input "6099150"
click at [754, 557] on button "Search" at bounding box center [786, 570] width 64 height 26
click at [908, 144] on input "6099150" at bounding box center [697, 142] width 475 height 21
type input "6099174"
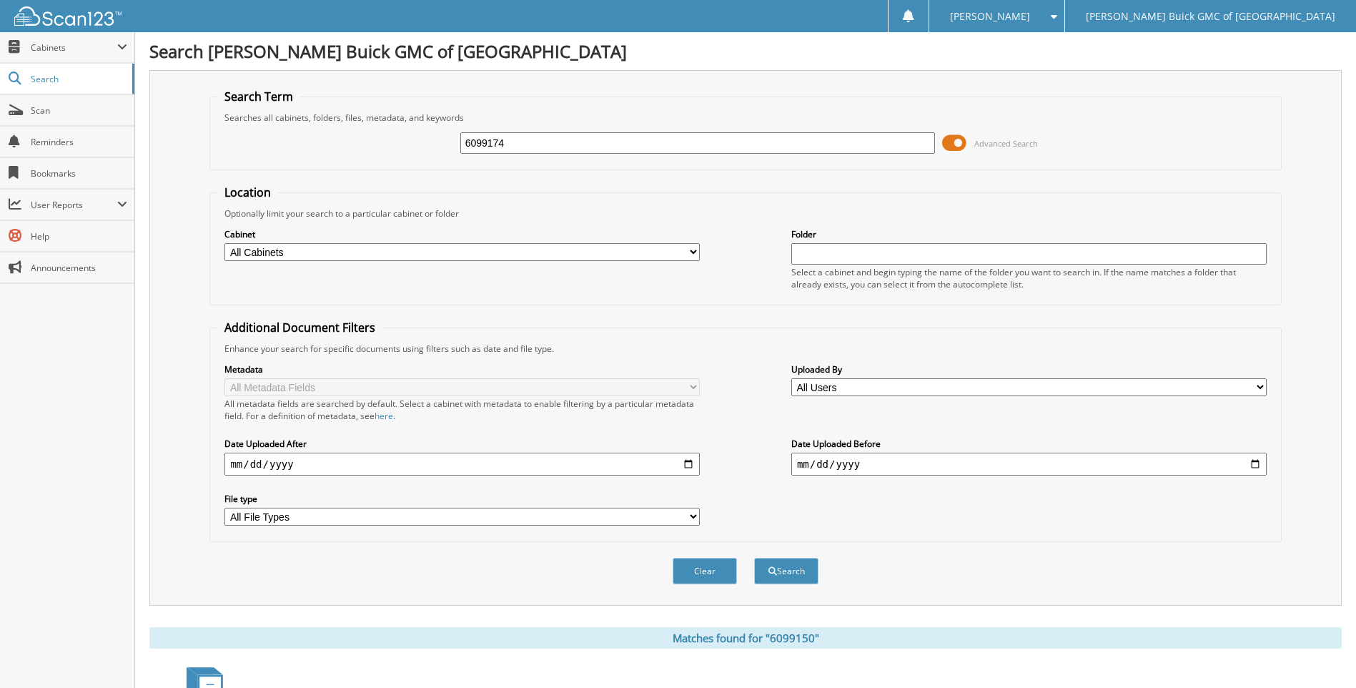
click at [754, 557] on button "Search" at bounding box center [786, 570] width 64 height 26
click at [908, 144] on input "6099174" at bounding box center [697, 142] width 475 height 21
type input "6095835"
click at [754, 557] on button "Search" at bounding box center [786, 570] width 64 height 26
click at [908, 144] on input "6095835" at bounding box center [697, 142] width 475 height 21
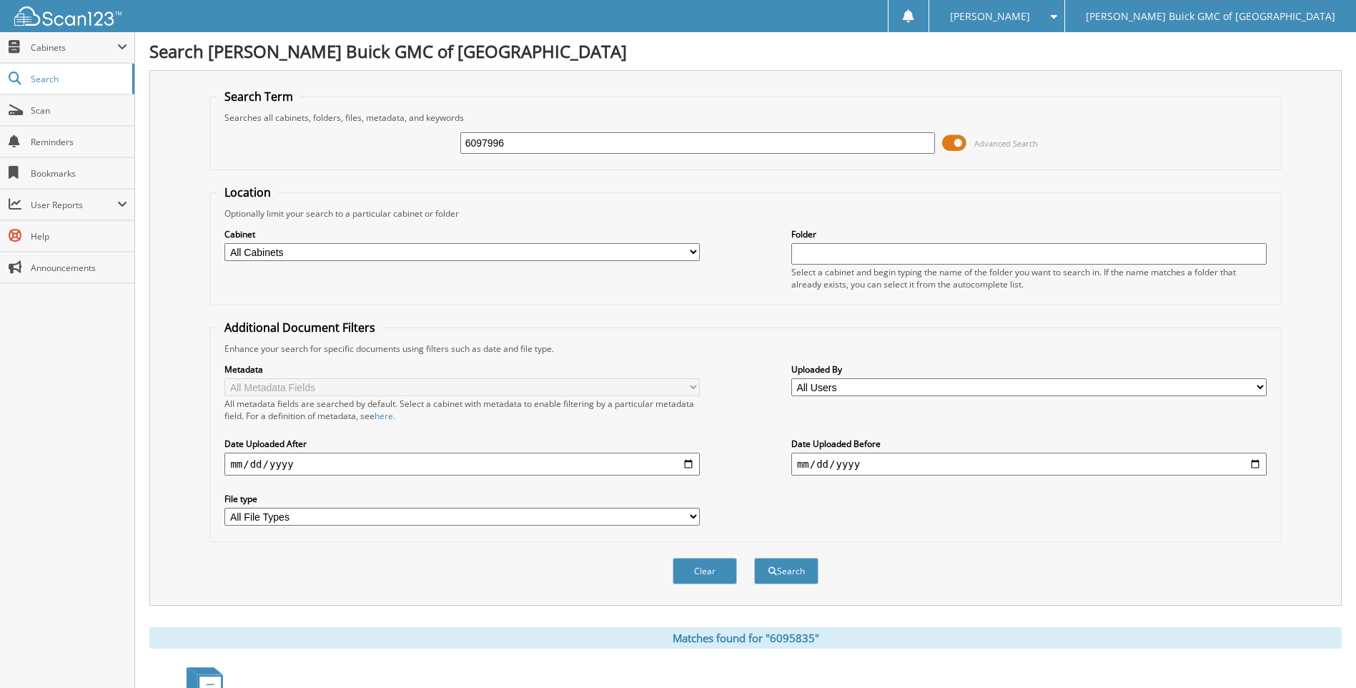
type input "6097996"
click at [754, 557] on button "Search" at bounding box center [786, 570] width 64 height 26
click at [908, 144] on input "6097996" at bounding box center [697, 142] width 475 height 21
type input "6099873"
click at [754, 557] on button "Search" at bounding box center [786, 570] width 64 height 26
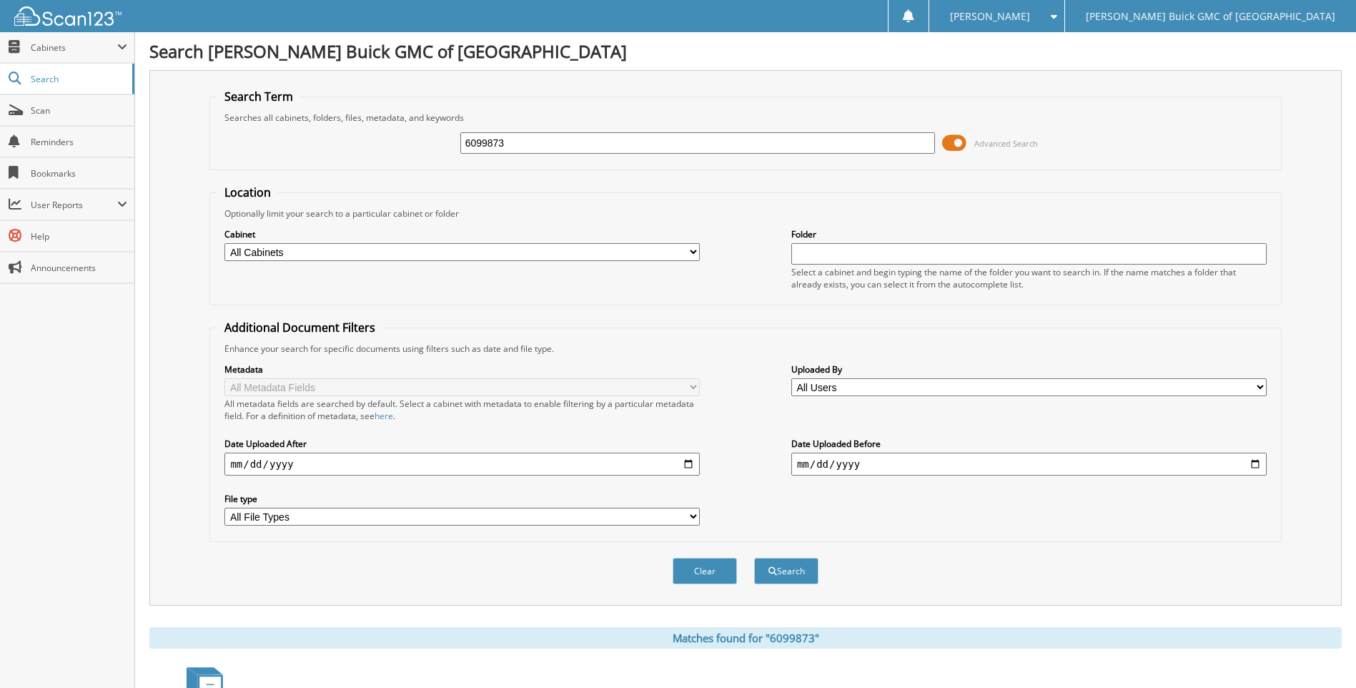
drag, startPoint x: 0, startPoint y: 0, endPoint x: 908, endPoint y: 144, distance: 918.9
click at [908, 144] on input "6099873" at bounding box center [697, 142] width 475 height 21
type input "6099453"
click at [754, 557] on button "Search" at bounding box center [786, 570] width 64 height 26
drag, startPoint x: 0, startPoint y: 0, endPoint x: 908, endPoint y: 144, distance: 918.9
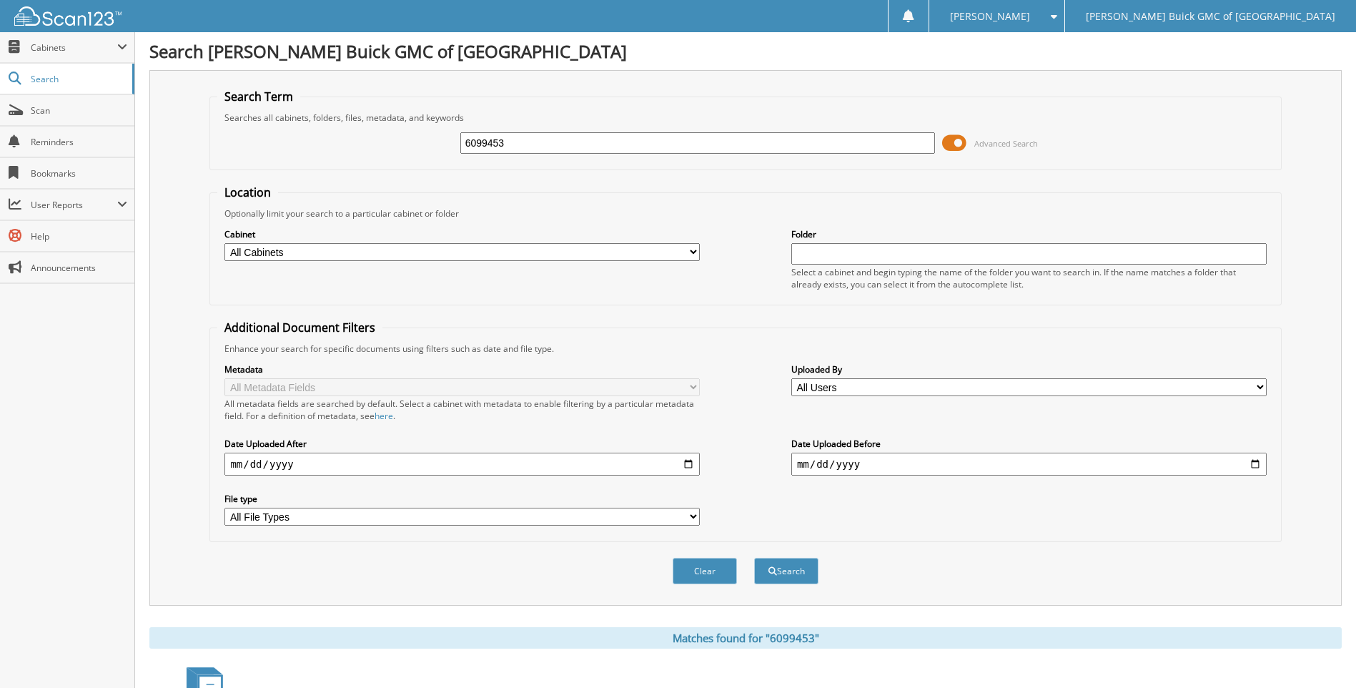
click at [908, 144] on input "6099453" at bounding box center [697, 142] width 475 height 21
type input "6096107"
click at [754, 557] on button "Search" at bounding box center [786, 570] width 64 height 26
click at [908, 144] on input "6096107" at bounding box center [697, 142] width 475 height 21
type input "6"
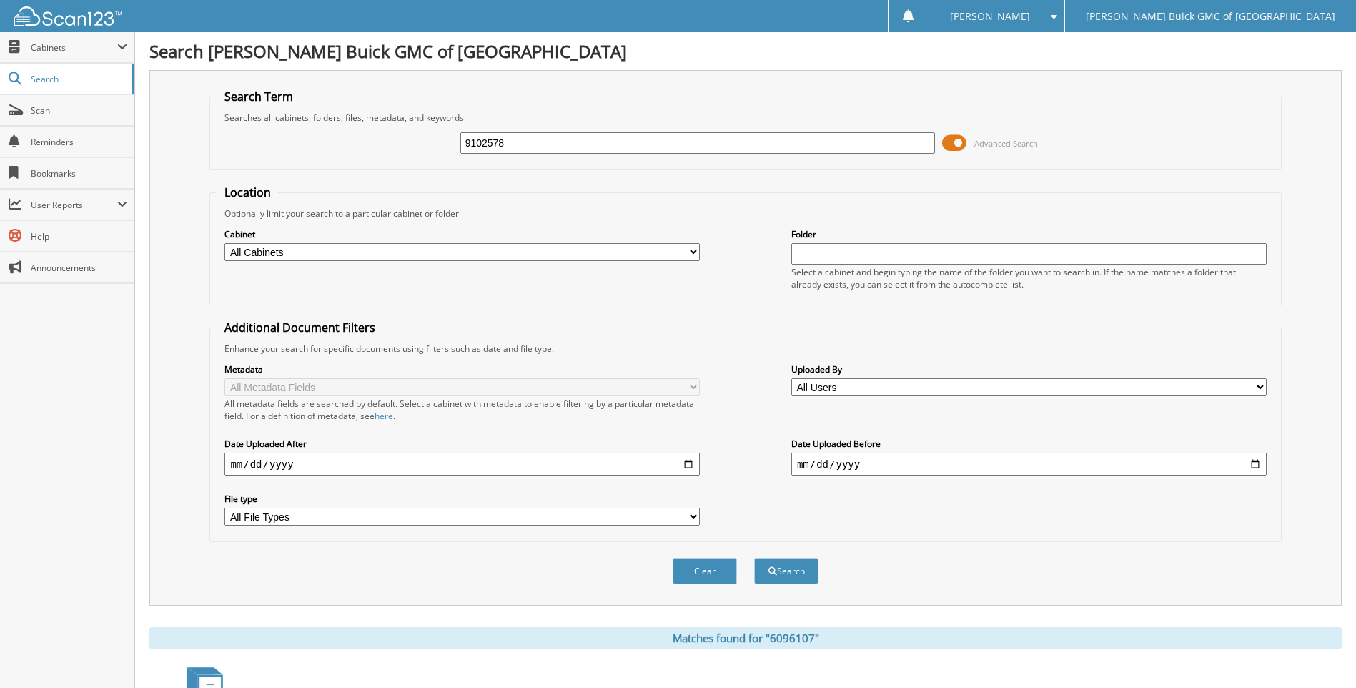
type input "9102578"
click at [754, 557] on button "Search" at bounding box center [786, 570] width 64 height 26
click at [908, 144] on input "9102578" at bounding box center [697, 142] width 475 height 21
type input "9108313"
click at [754, 557] on button "Search" at bounding box center [786, 570] width 64 height 26
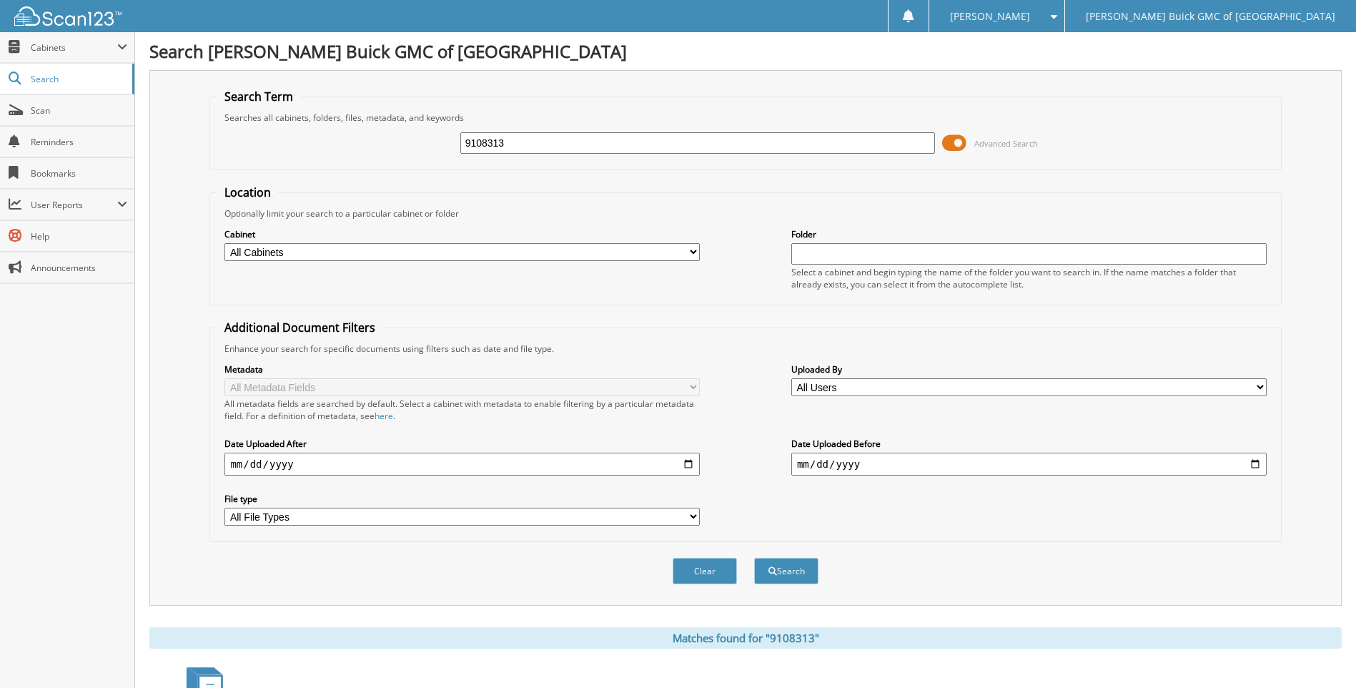
click at [908, 144] on input "9108313" at bounding box center [697, 142] width 475 height 21
type input "9"
type input "8001480"
click at [754, 557] on button "Search" at bounding box center [786, 570] width 64 height 26
drag, startPoint x: 0, startPoint y: 0, endPoint x: 908, endPoint y: 144, distance: 918.9
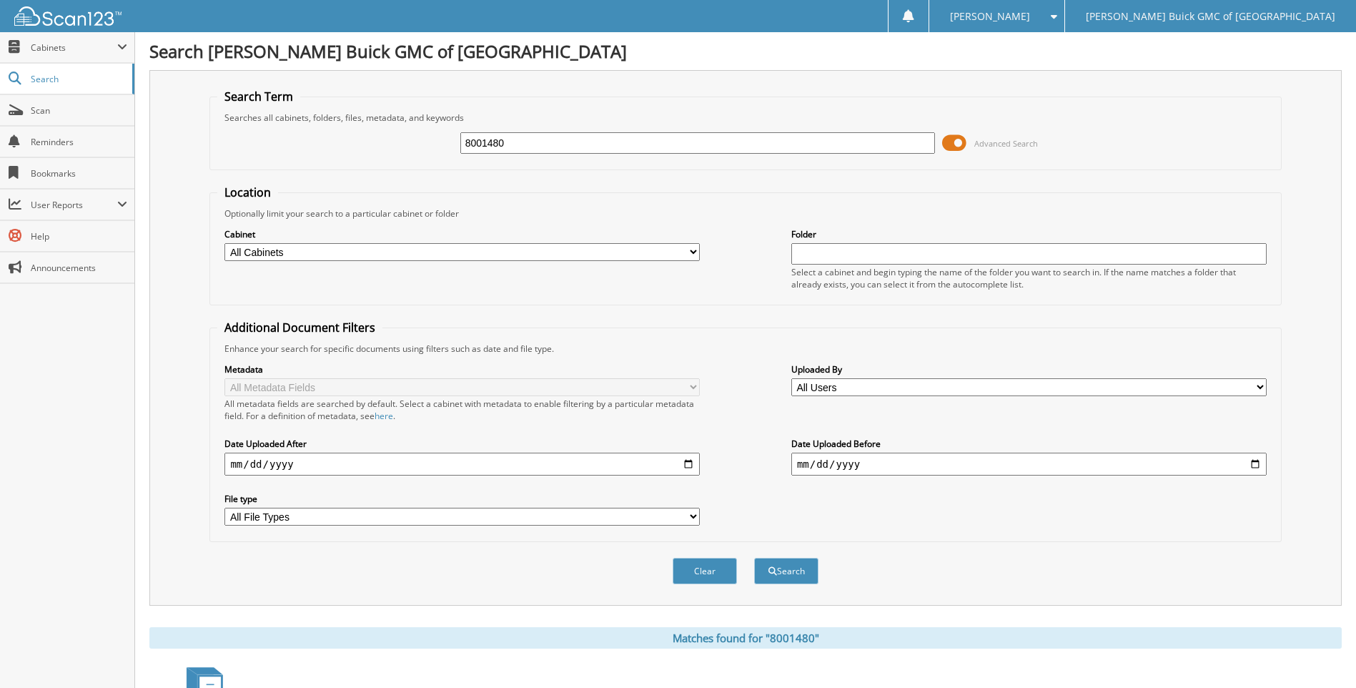
click at [908, 144] on input "8001480" at bounding box center [697, 142] width 475 height 21
type input "8001510"
click at [754, 557] on button "Search" at bounding box center [786, 570] width 64 height 26
